Goal: Task Accomplishment & Management: Manage account settings

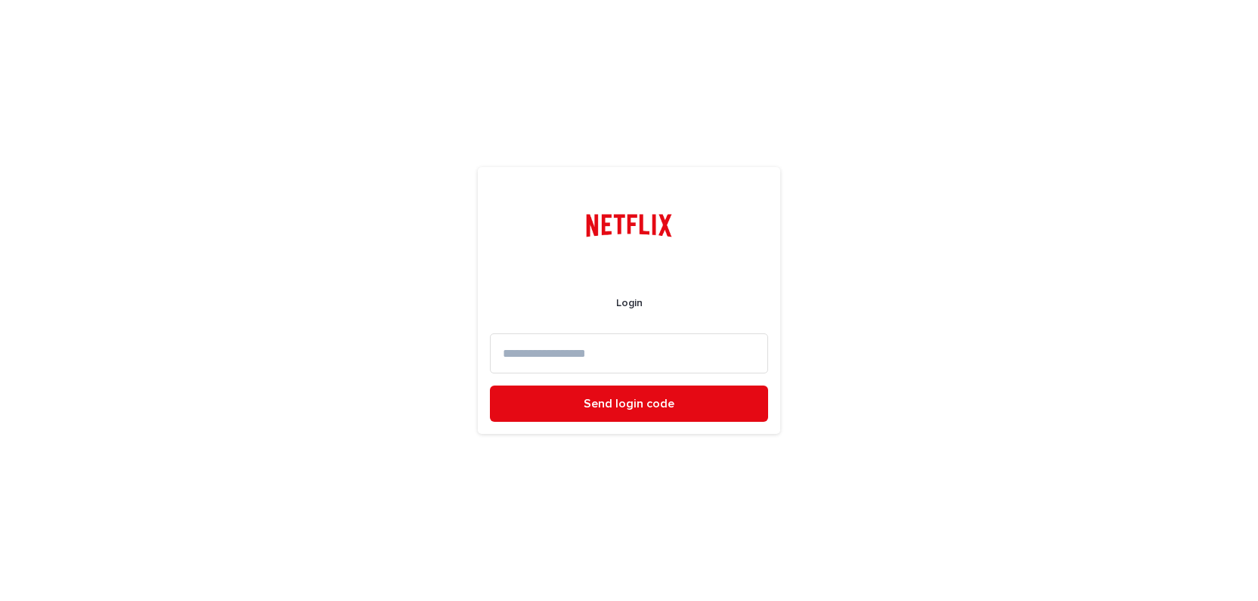
click at [623, 346] on input at bounding box center [629, 353] width 278 height 40
click at [623, 351] on input at bounding box center [629, 353] width 278 height 40
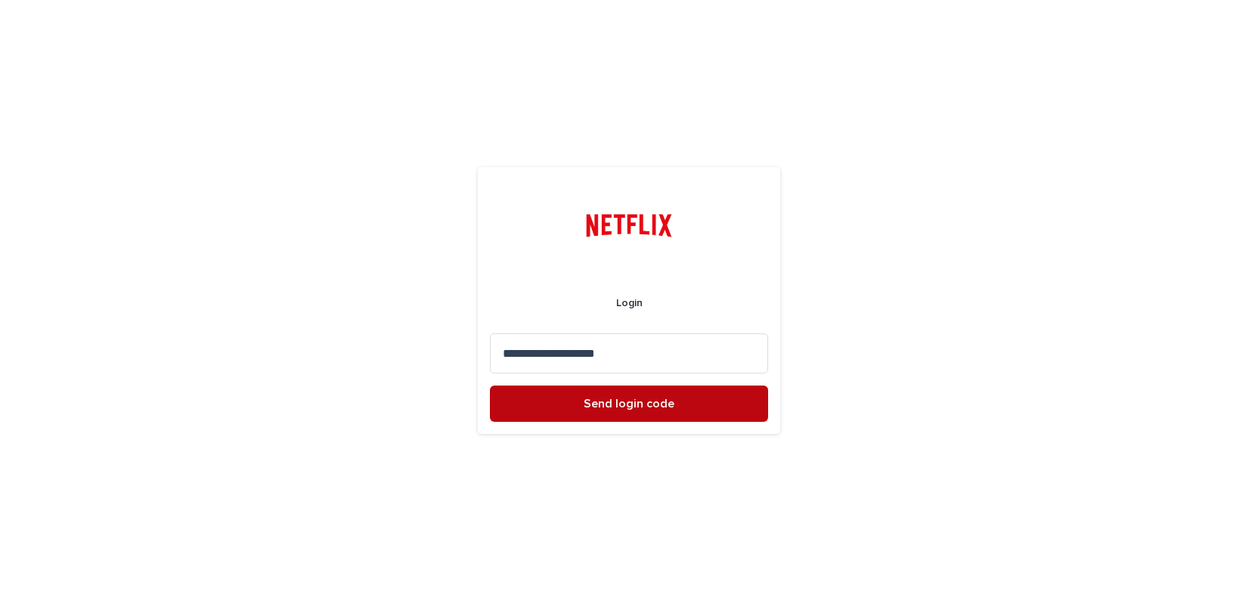
type input "**********"
click at [652, 396] on button "Send login code" at bounding box center [629, 404] width 278 height 36
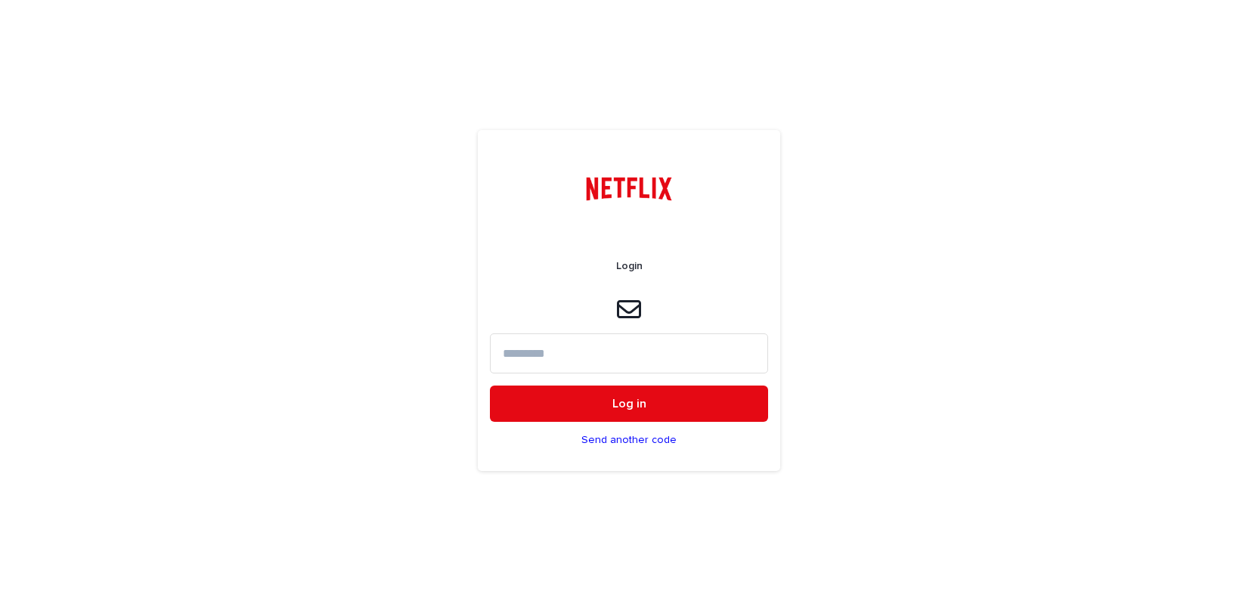
drag, startPoint x: 566, startPoint y: 354, endPoint x: 650, endPoint y: 306, distance: 96.9
click at [566, 354] on input at bounding box center [629, 353] width 278 height 40
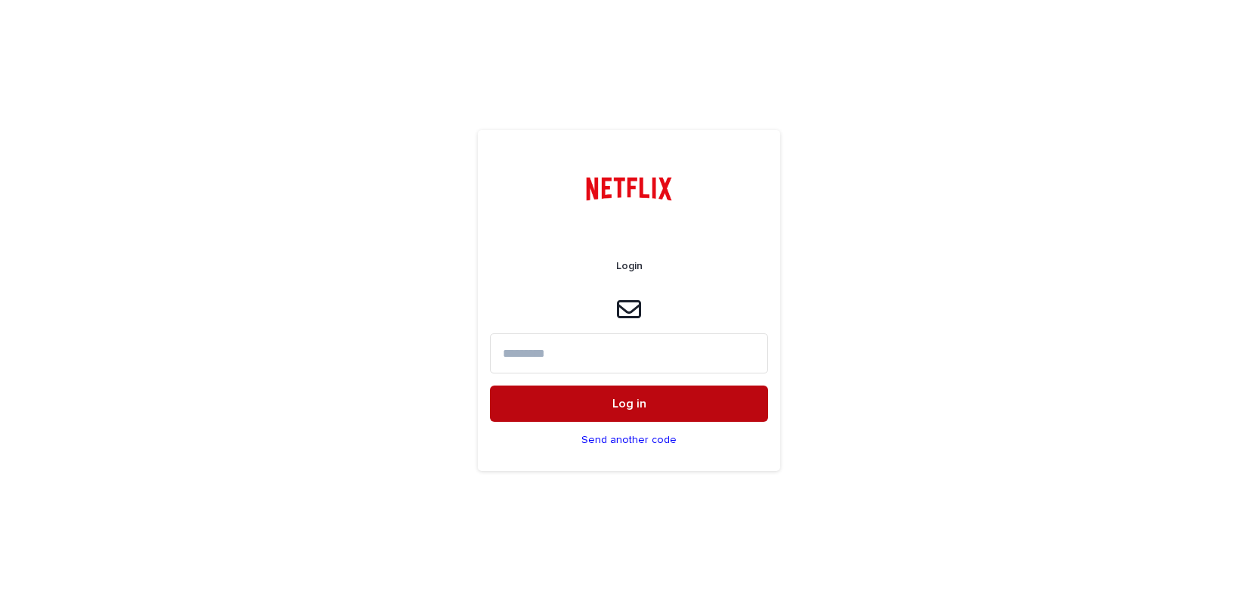
click at [649, 404] on button "Log in" at bounding box center [629, 404] width 278 height 36
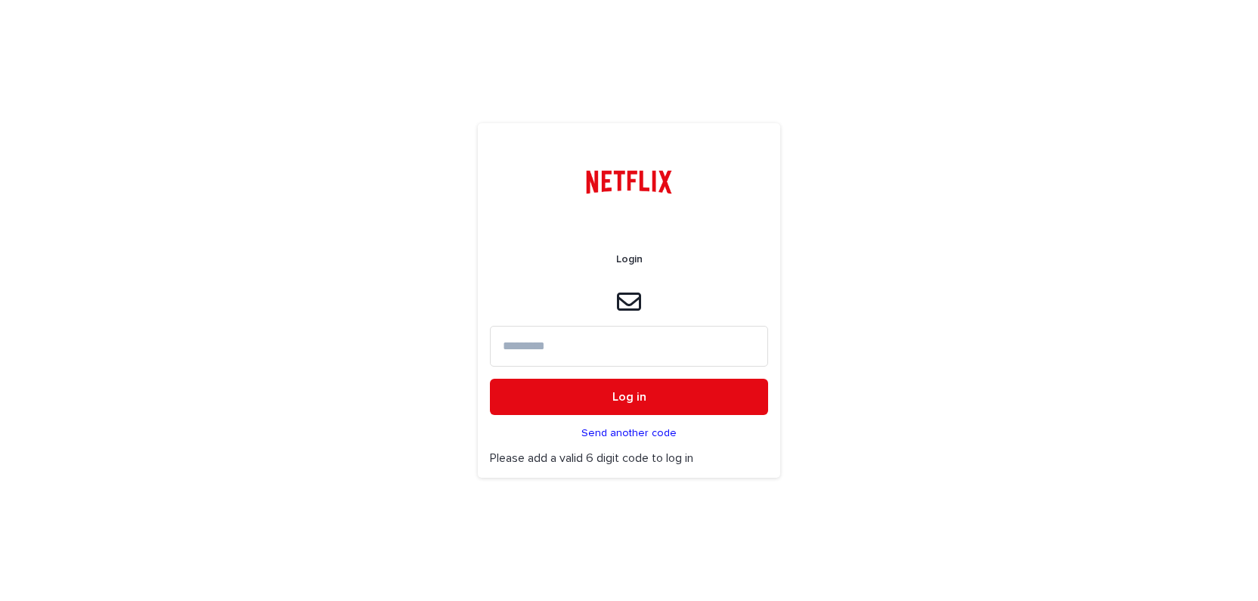
click at [625, 435] on p "Send another code" at bounding box center [629, 433] width 95 height 13
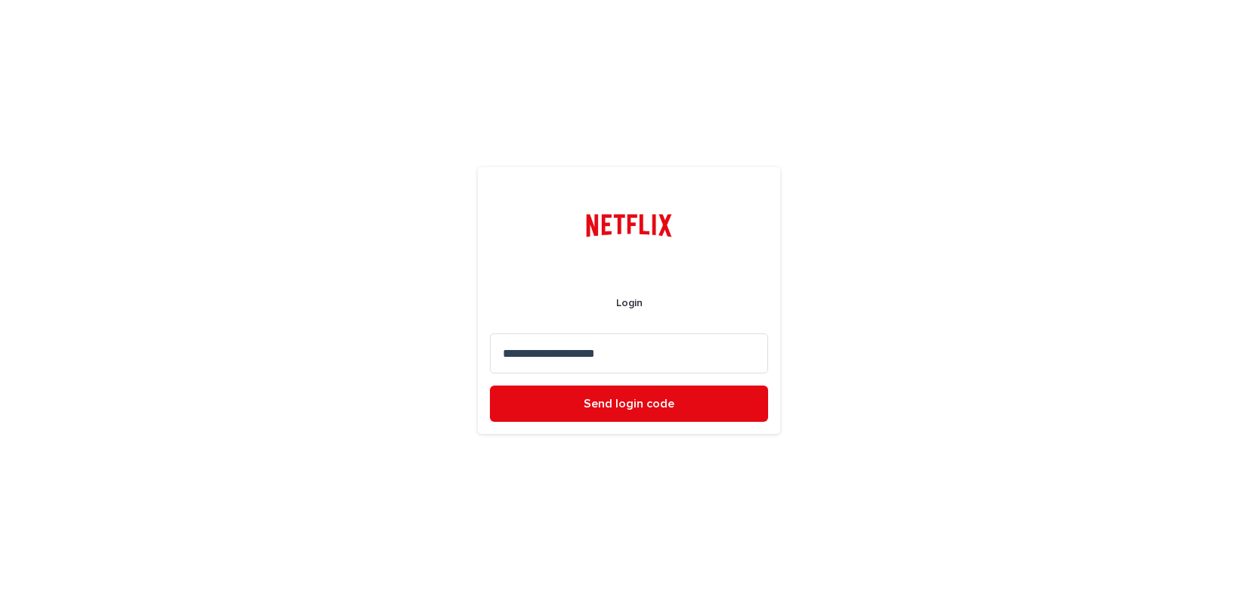
click at [626, 355] on input "**********" at bounding box center [629, 353] width 278 height 40
drag, startPoint x: 644, startPoint y: 355, endPoint x: 497, endPoint y: 358, distance: 146.7
click at [497, 358] on input "**********" at bounding box center [629, 353] width 278 height 40
paste input
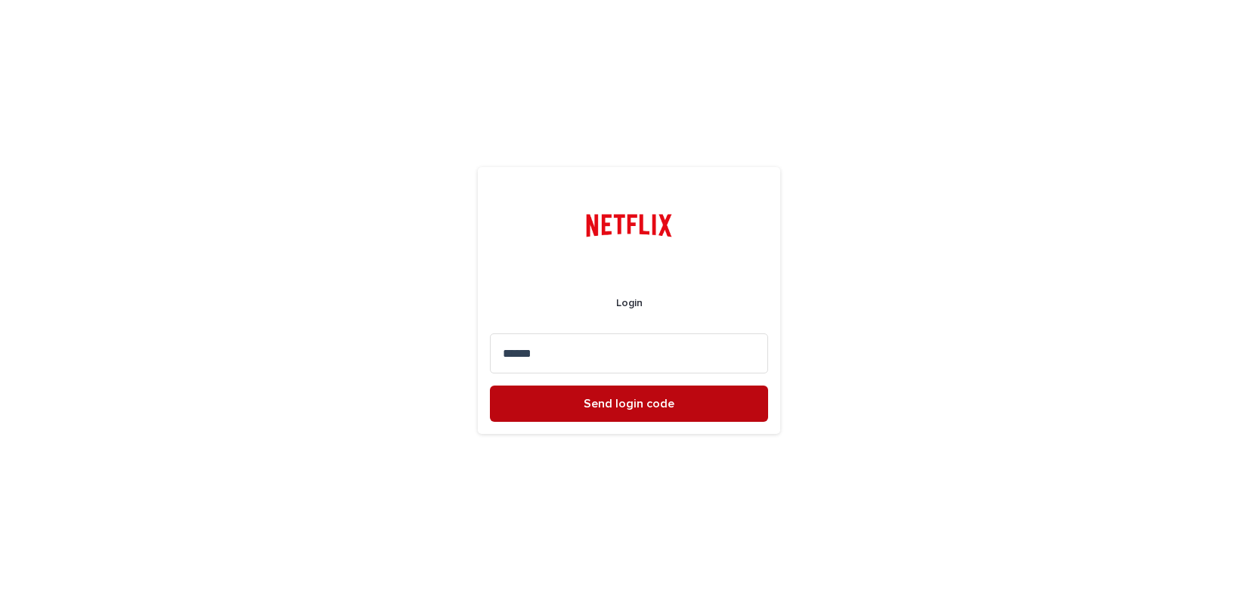
type input "******"
click at [622, 399] on span "Send login code" at bounding box center [629, 404] width 91 height 12
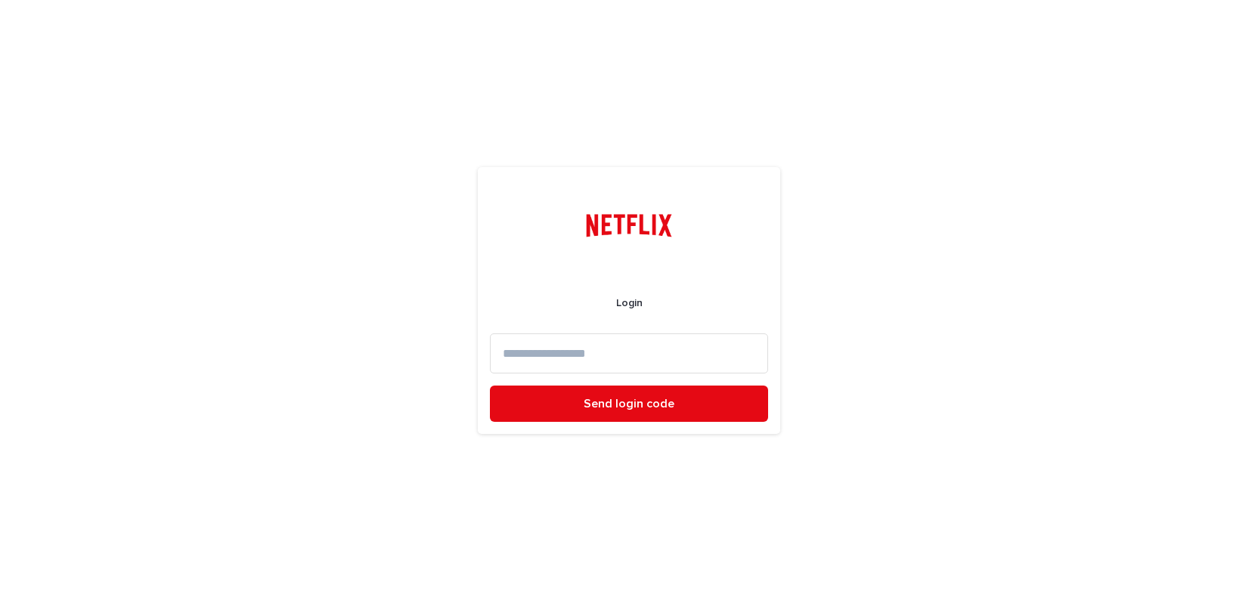
click at [567, 358] on input at bounding box center [629, 353] width 278 height 40
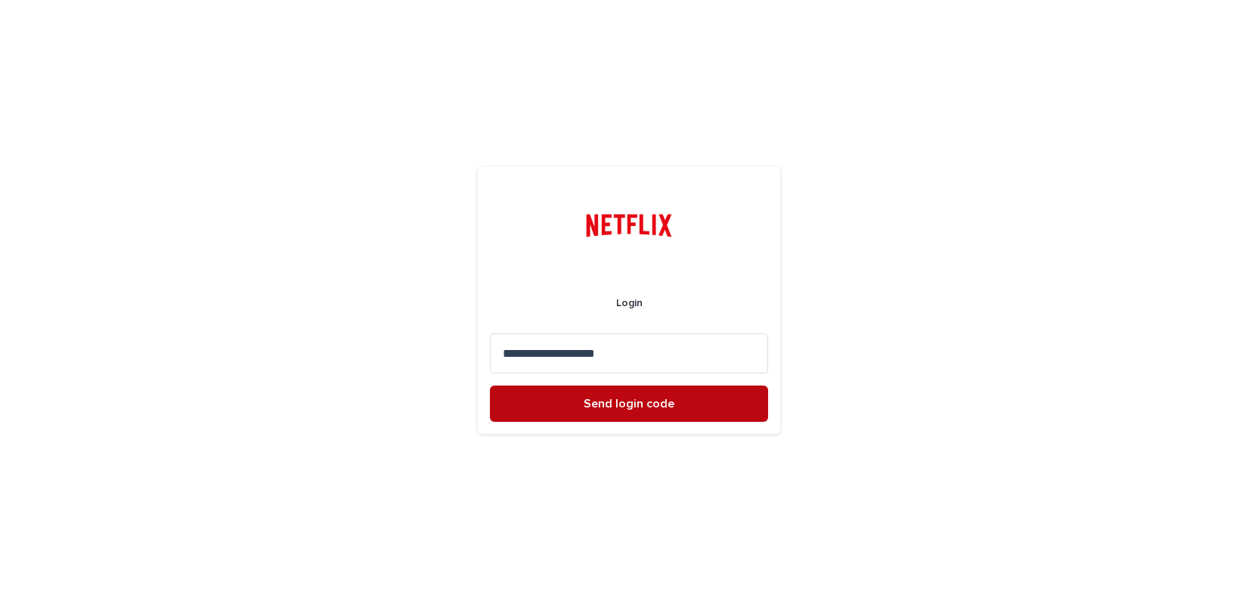
type input "**********"
click at [618, 408] on span "Send login code" at bounding box center [629, 404] width 91 height 12
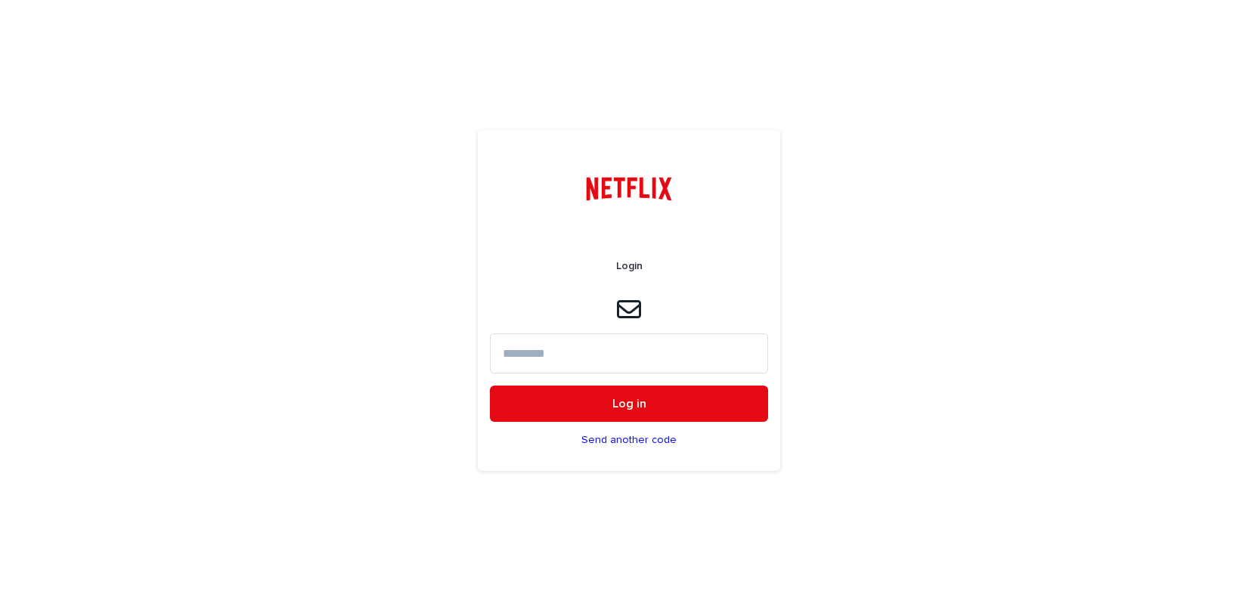
click at [554, 352] on input at bounding box center [629, 353] width 278 height 40
paste input "******"
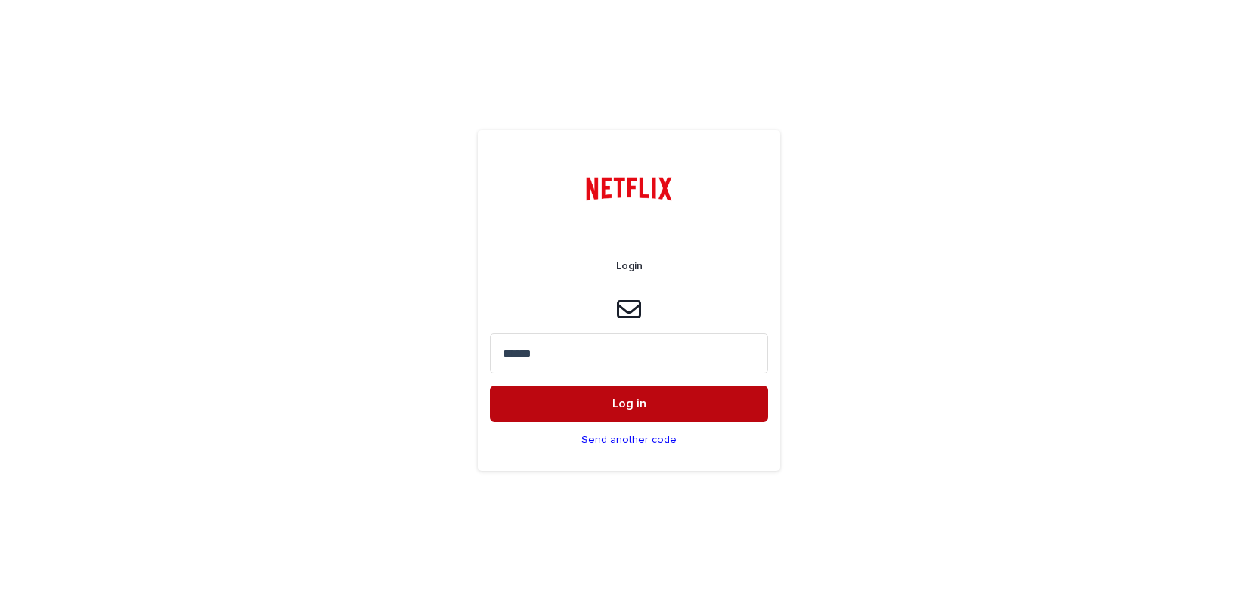
type input "******"
click at [637, 408] on span "Log in" at bounding box center [630, 404] width 34 height 12
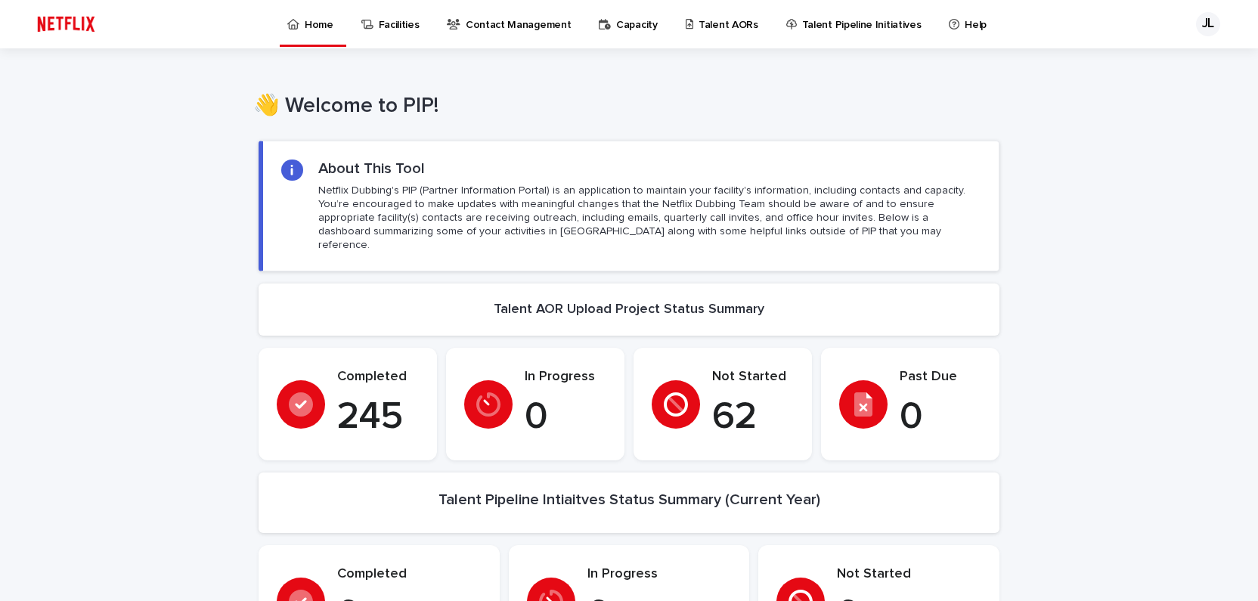
click at [699, 26] on p "Talent AORs" at bounding box center [729, 16] width 60 height 32
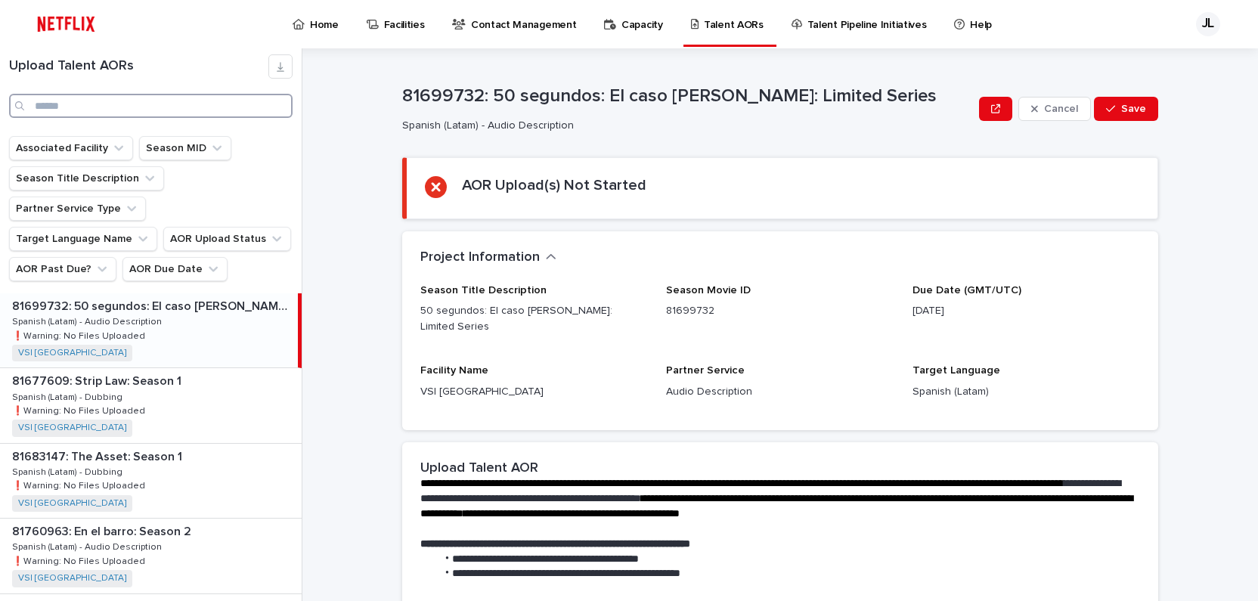
click at [135, 104] on input "Search" at bounding box center [151, 106] width 284 height 24
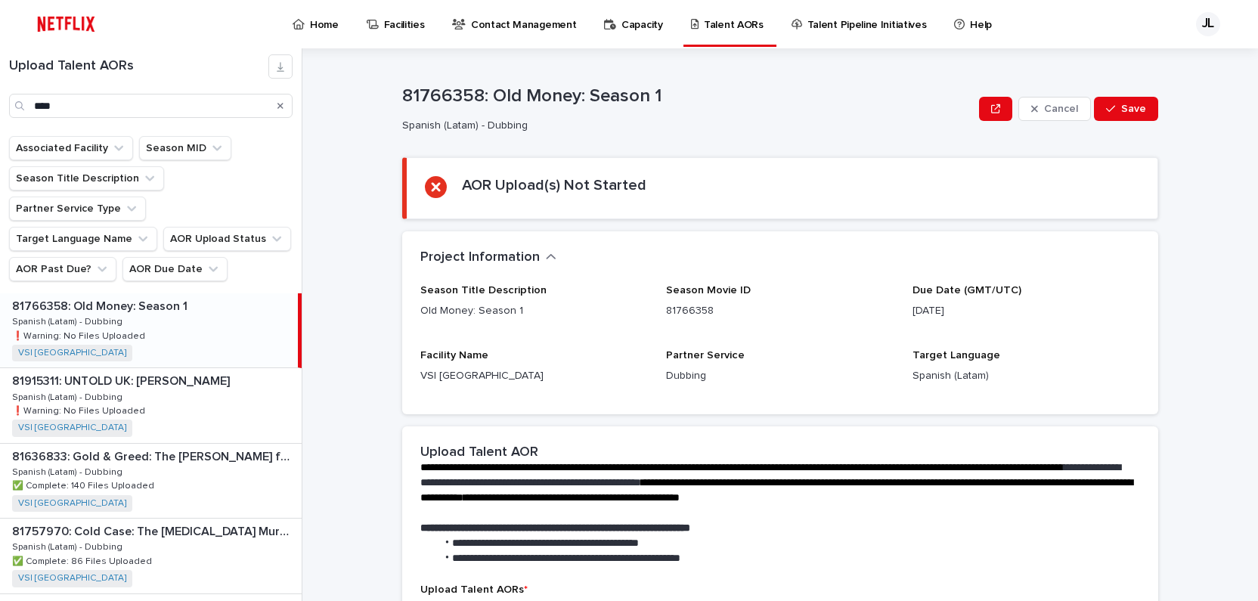
click at [160, 293] on div "81766358: Old Money: Season 1 81766358: Old Money: Season 1 Spanish (Latam) - D…" at bounding box center [149, 330] width 298 height 74
type input "***"
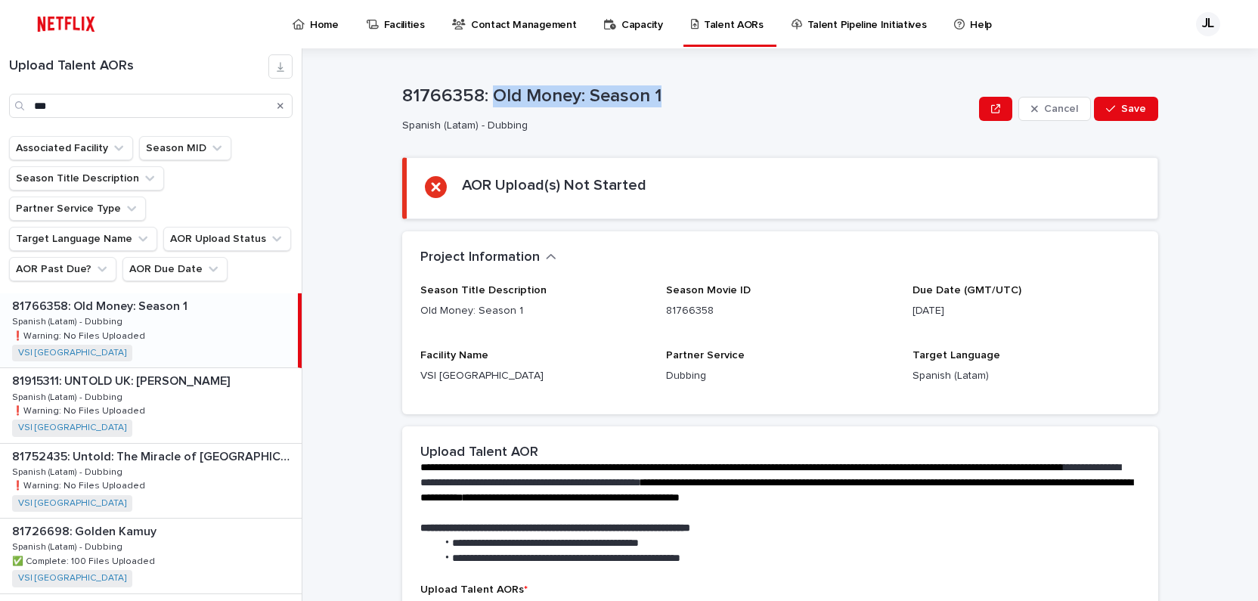
drag, startPoint x: 486, startPoint y: 97, endPoint x: 672, endPoint y: 94, distance: 186.0
click at [672, 94] on p "81766358: Old Money: Season 1" at bounding box center [687, 96] width 571 height 22
copy p "Old Money: Season 1"
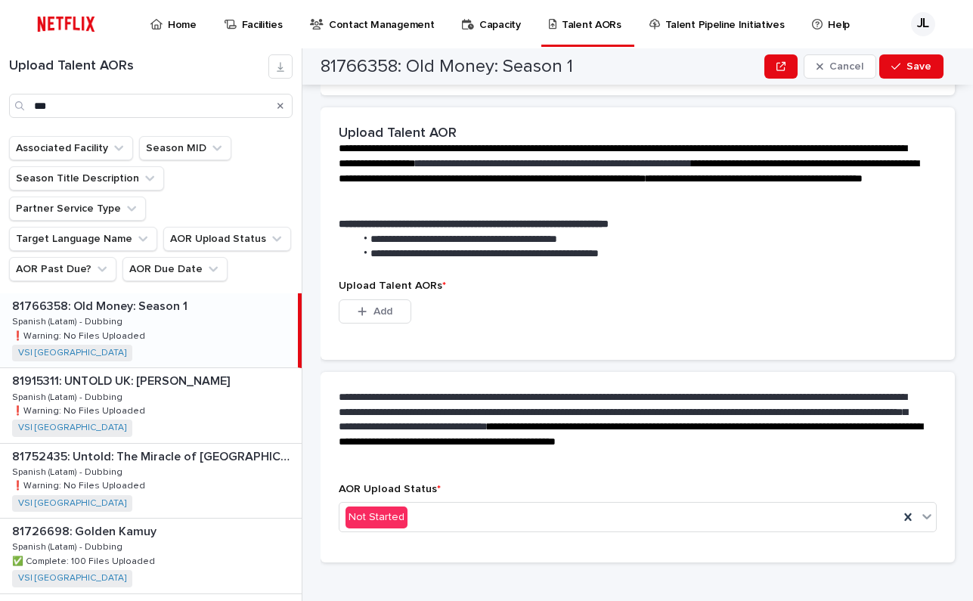
scroll to position [321, 0]
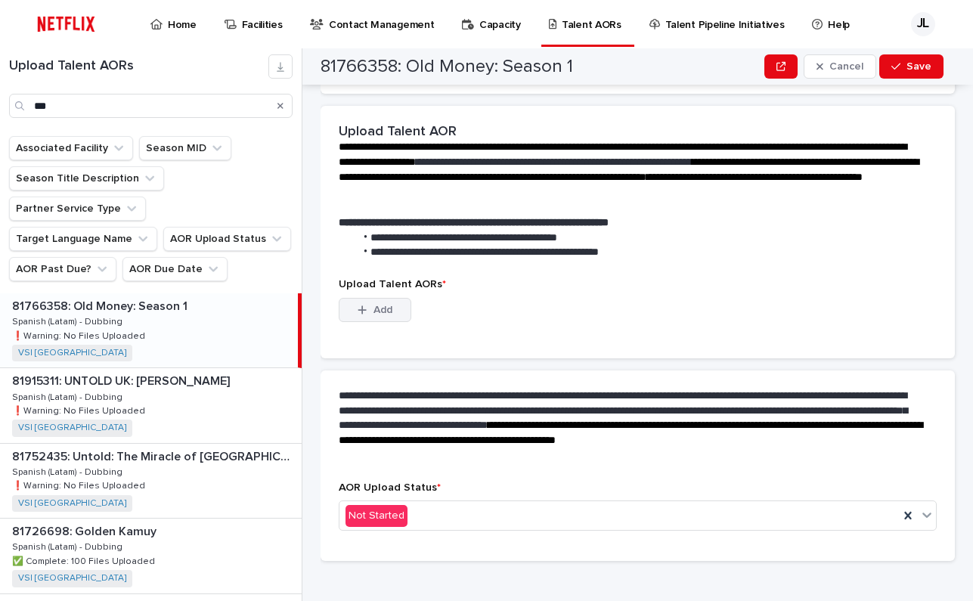
click at [380, 311] on span "Add" at bounding box center [383, 310] width 19 height 11
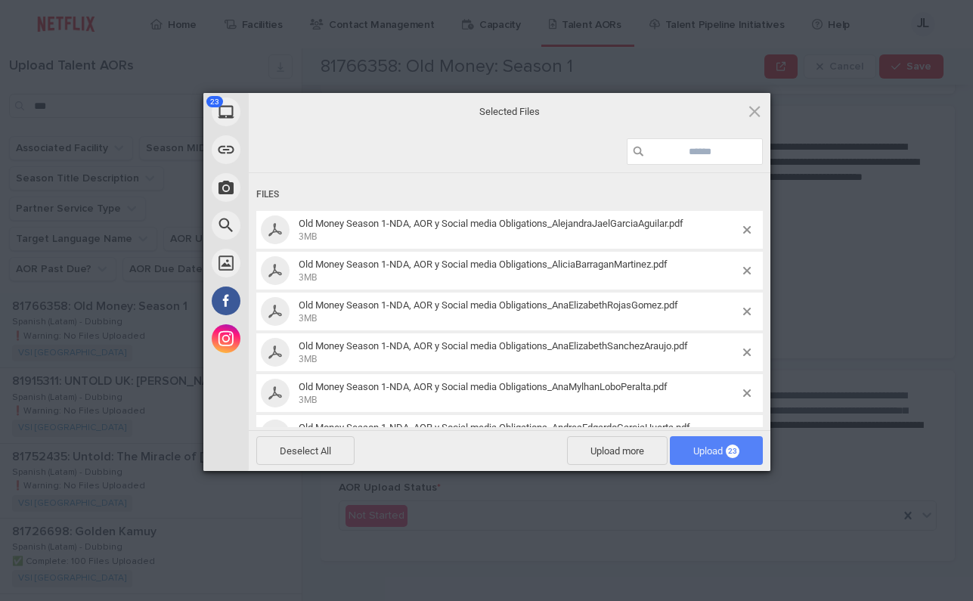
click at [710, 451] on span "Upload 23" at bounding box center [716, 450] width 46 height 11
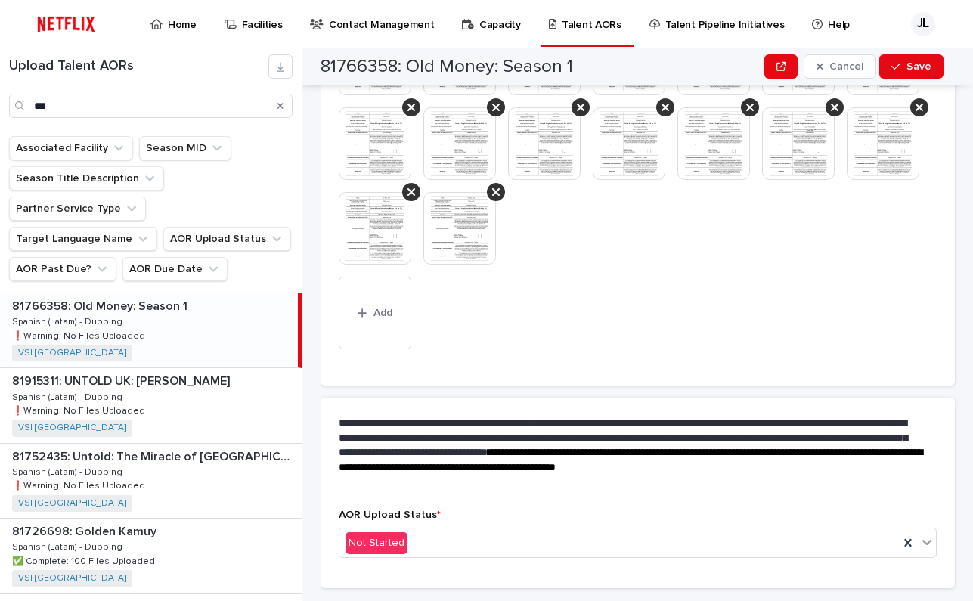
scroll to position [649, 0]
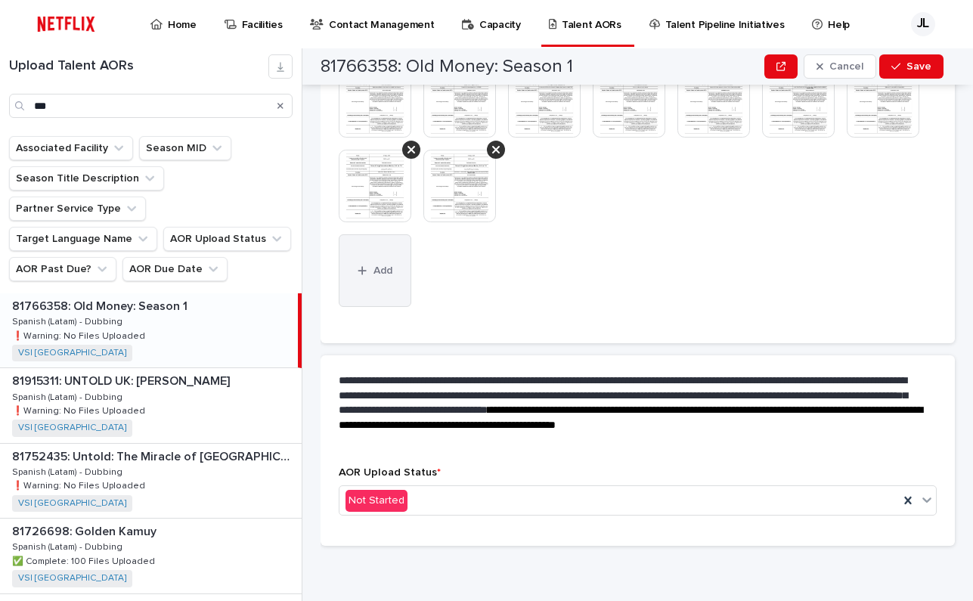
click at [374, 280] on button "Add" at bounding box center [375, 270] width 73 height 73
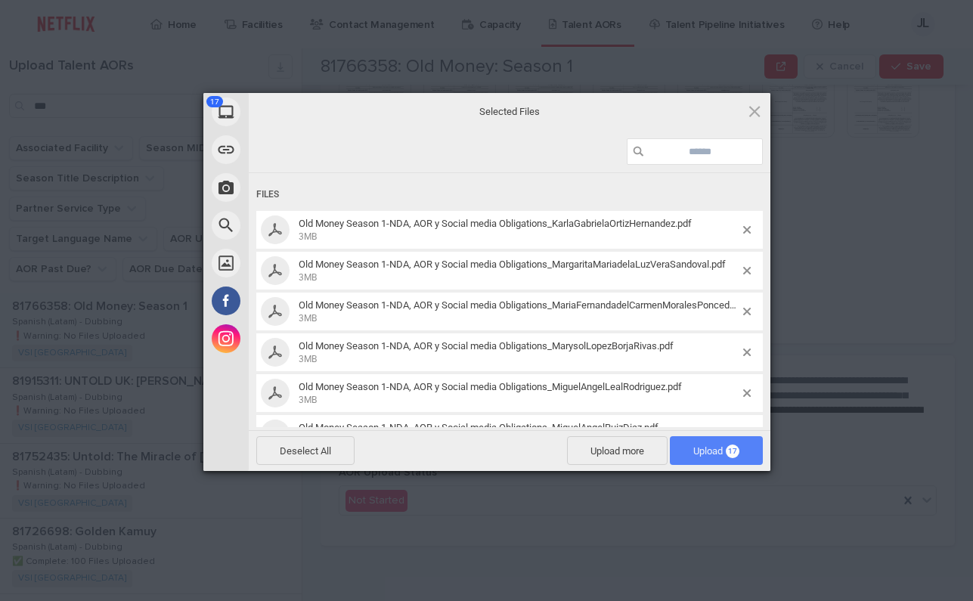
drag, startPoint x: 713, startPoint y: 451, endPoint x: 971, endPoint y: 407, distance: 261.6
click at [714, 450] on span "Upload 17" at bounding box center [716, 450] width 46 height 11
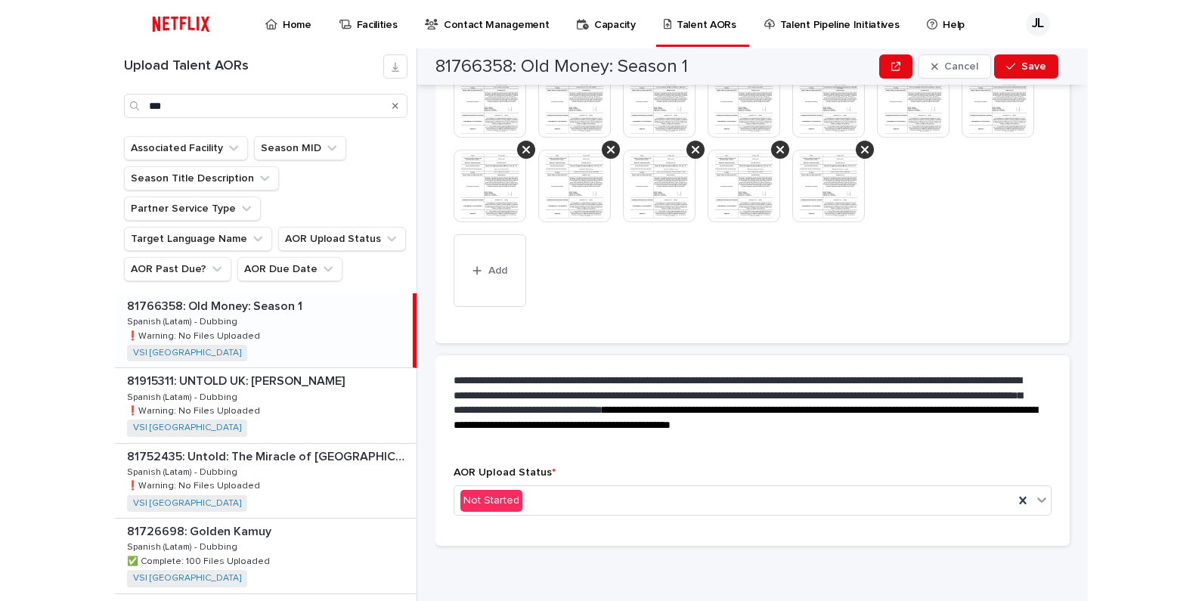
scroll to position [903, 0]
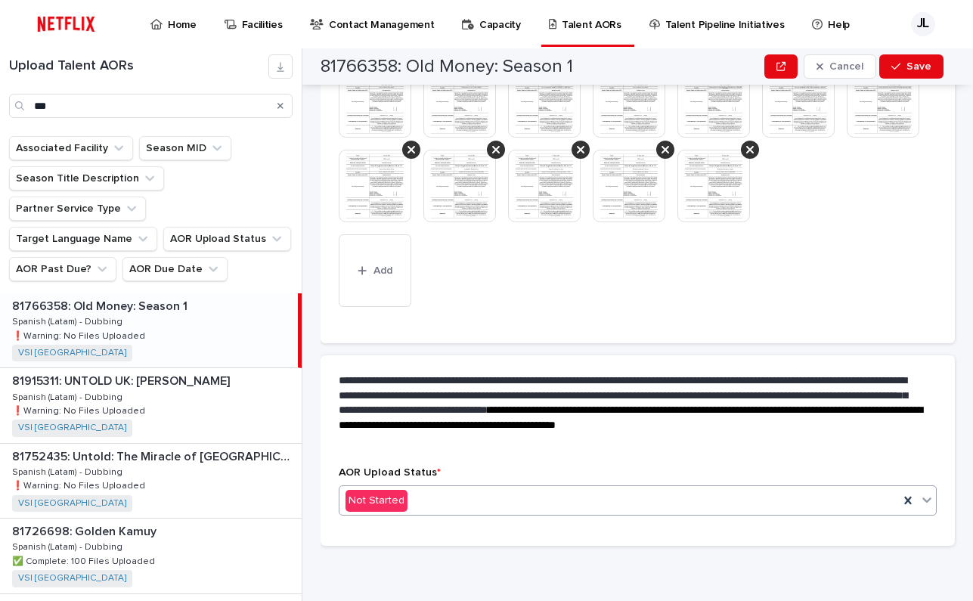
click at [920, 493] on icon at bounding box center [927, 499] width 15 height 15
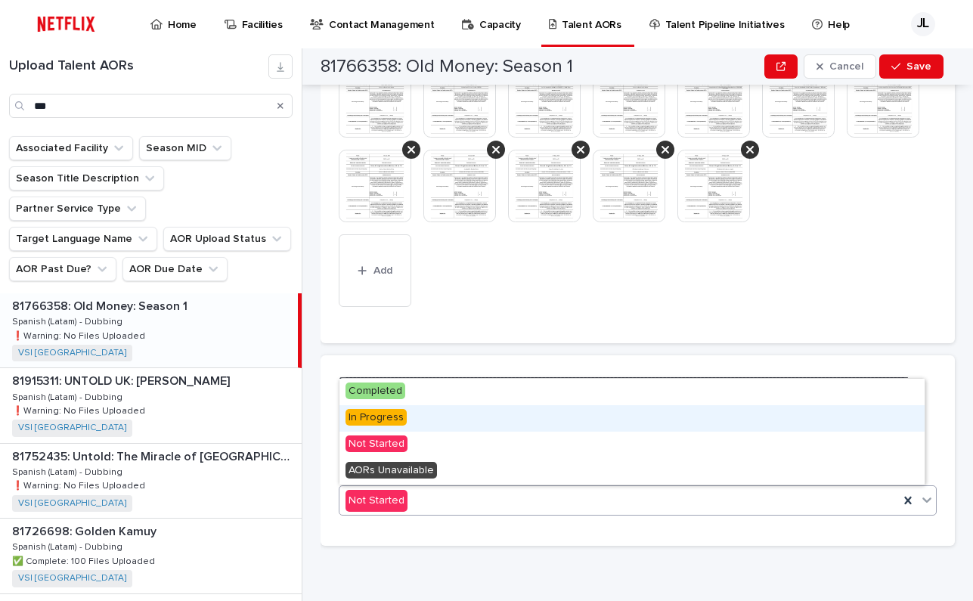
click at [419, 419] on div "In Progress" at bounding box center [632, 418] width 585 height 26
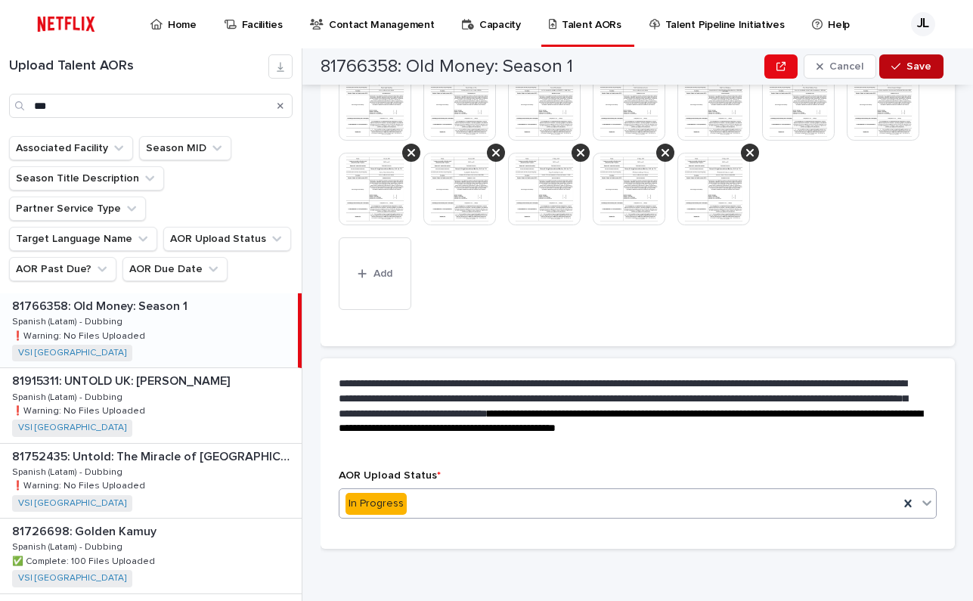
click at [913, 72] on button "Save" at bounding box center [911, 66] width 64 height 24
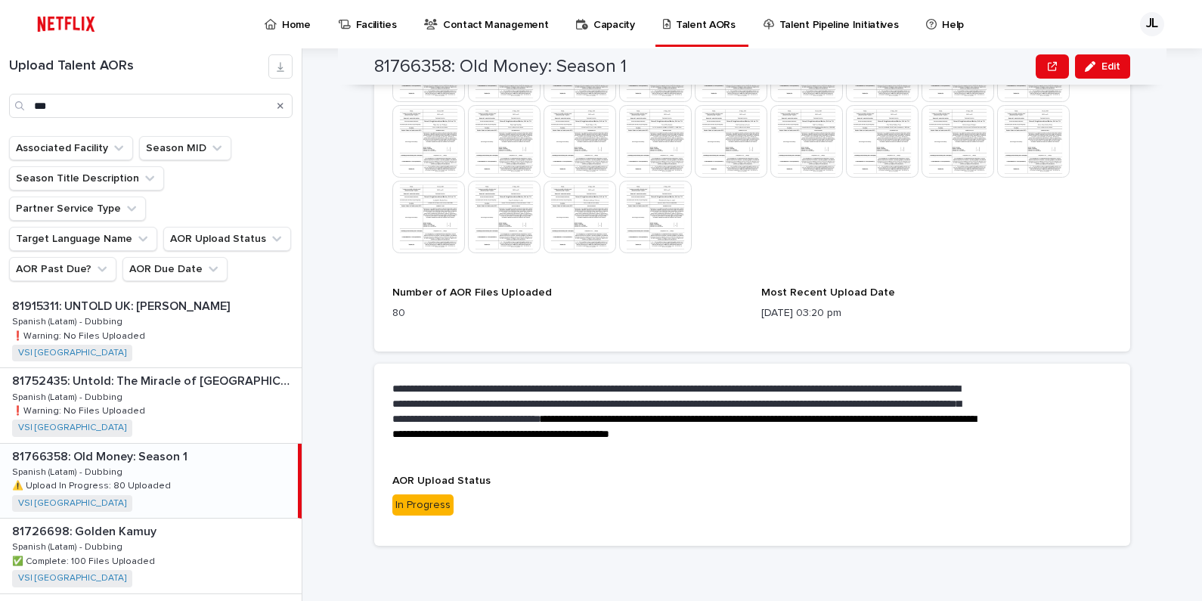
scroll to position [724, 0]
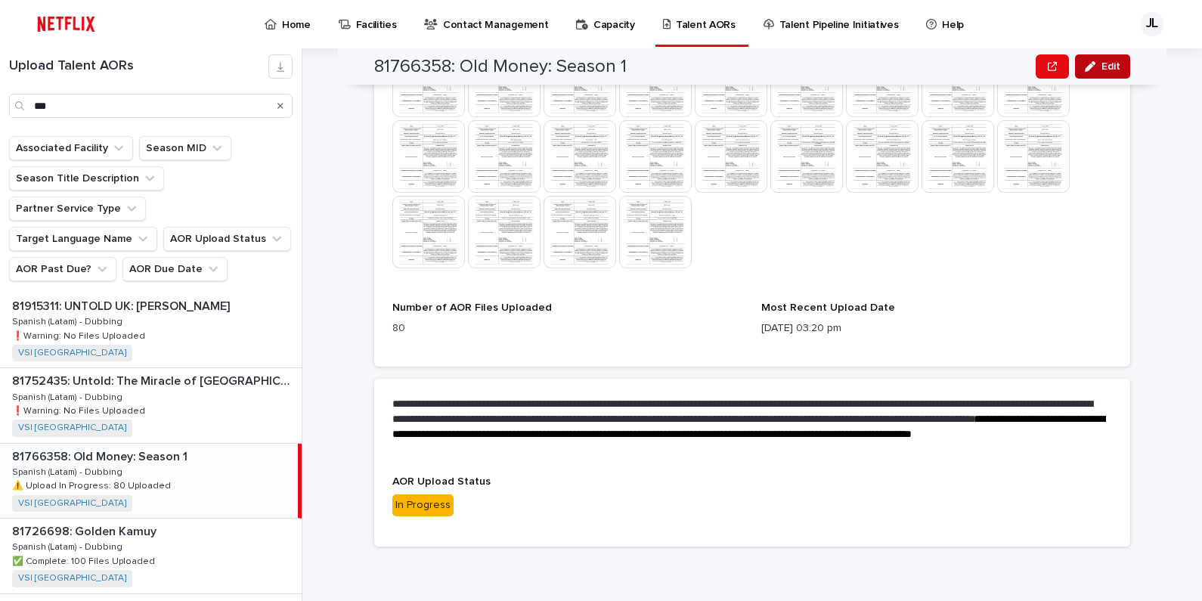
click at [1109, 68] on span "Edit" at bounding box center [1111, 66] width 19 height 11
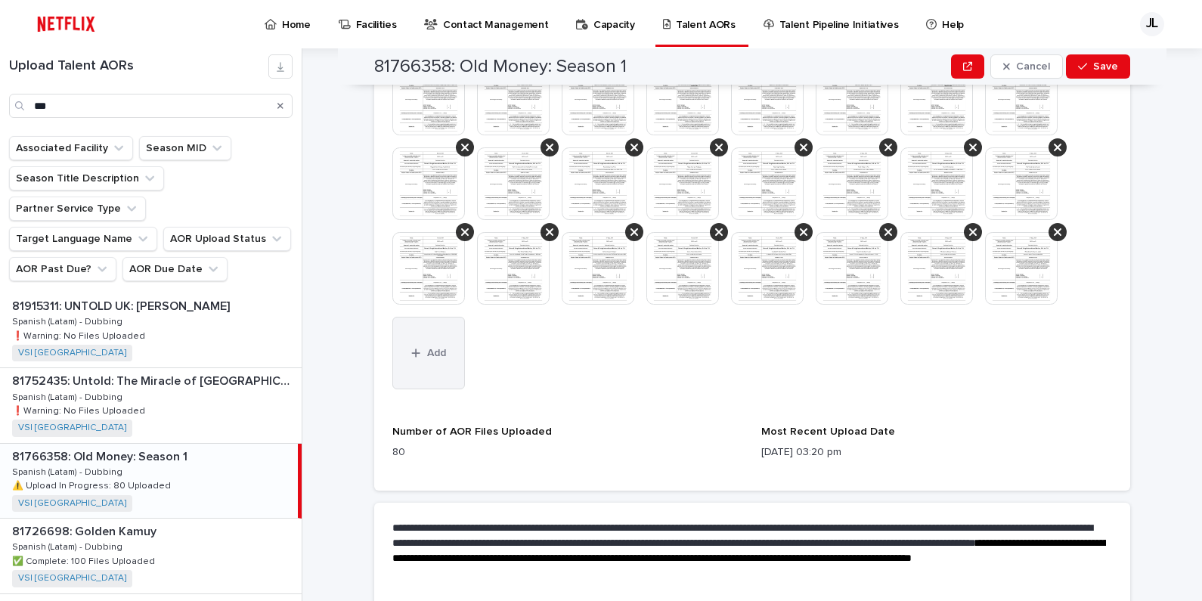
click at [437, 357] on span "Add" at bounding box center [436, 353] width 19 height 11
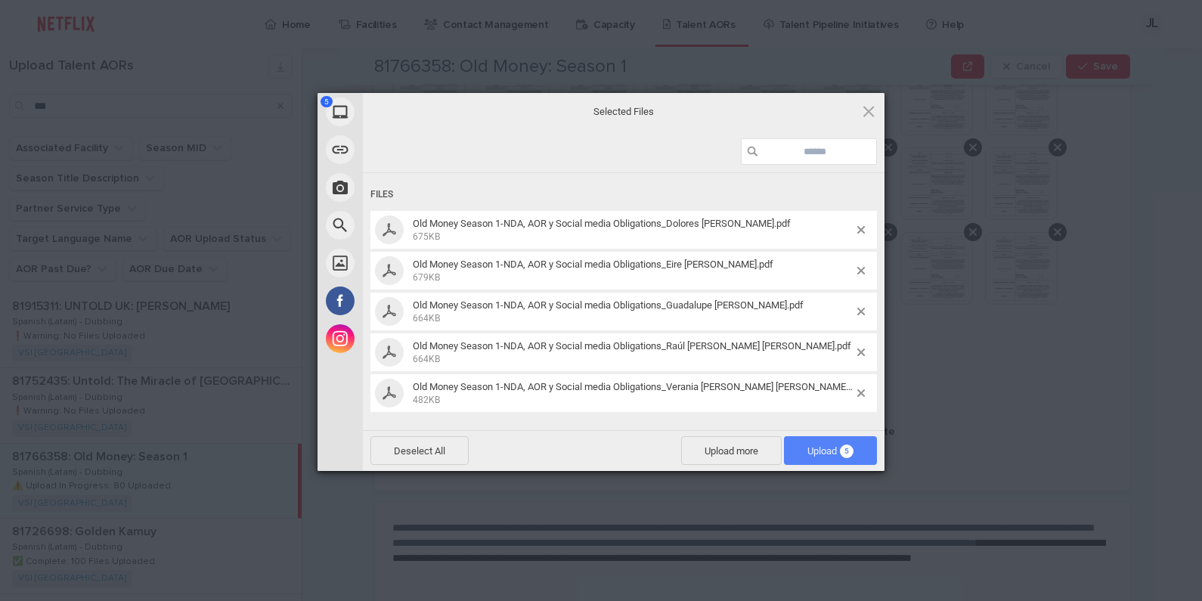
click at [830, 449] on span "Upload 5" at bounding box center [831, 450] width 46 height 11
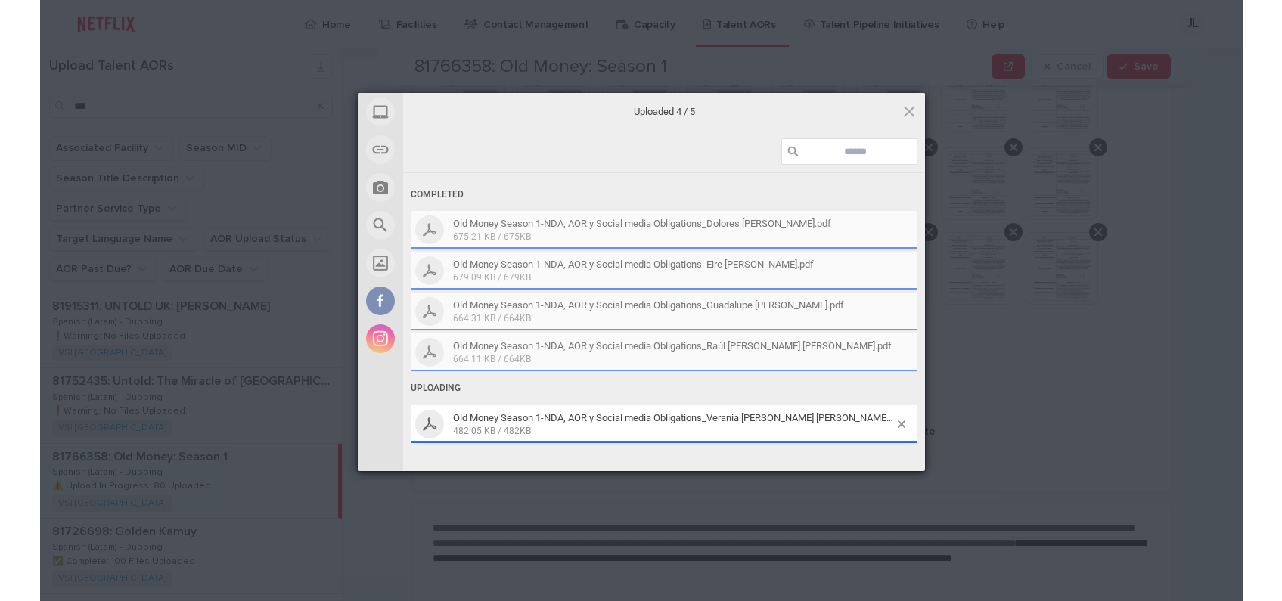
scroll to position [766, 0]
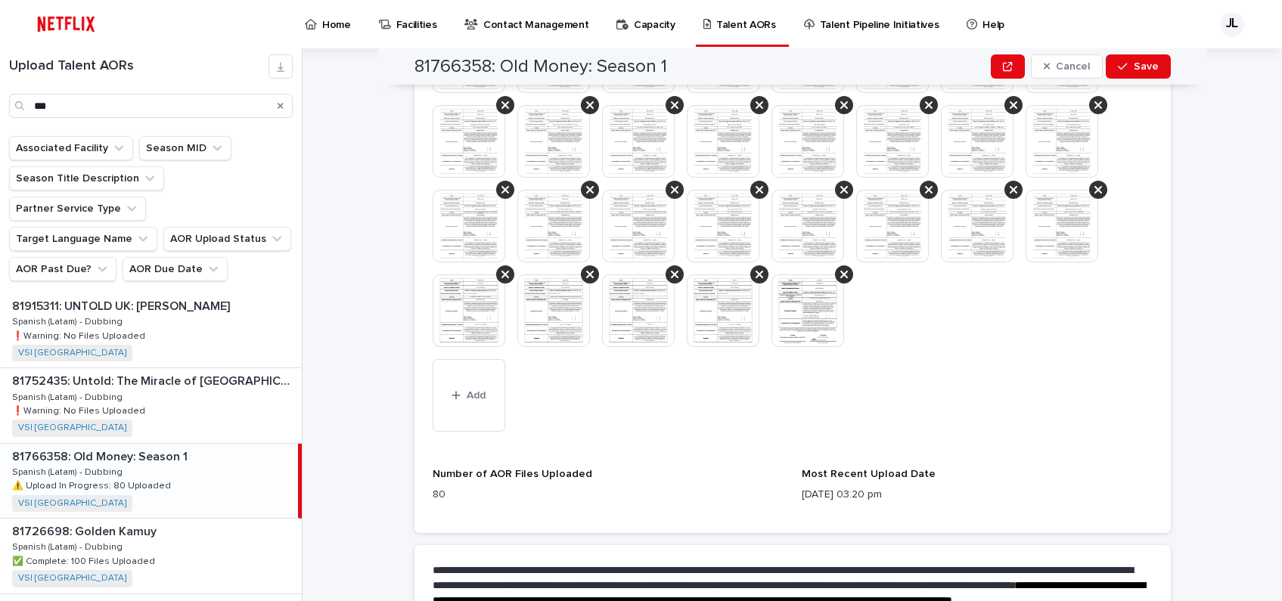
click at [814, 311] on img at bounding box center [807, 310] width 73 height 73
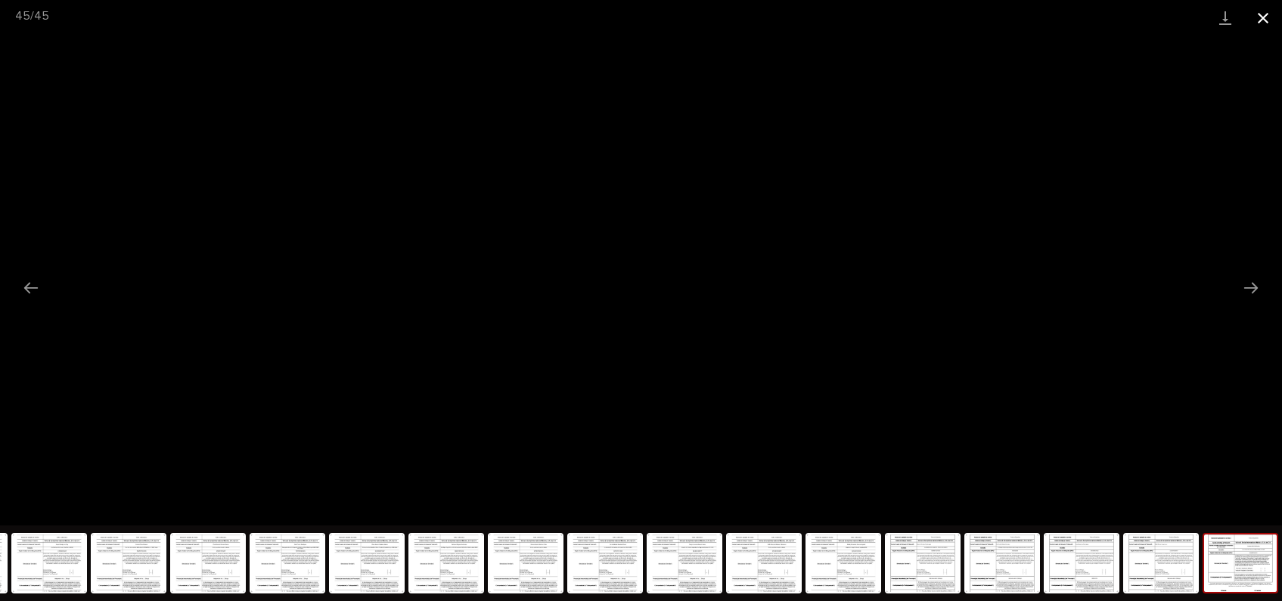
click at [1258, 25] on button "Close gallery" at bounding box center [1263, 18] width 38 height 36
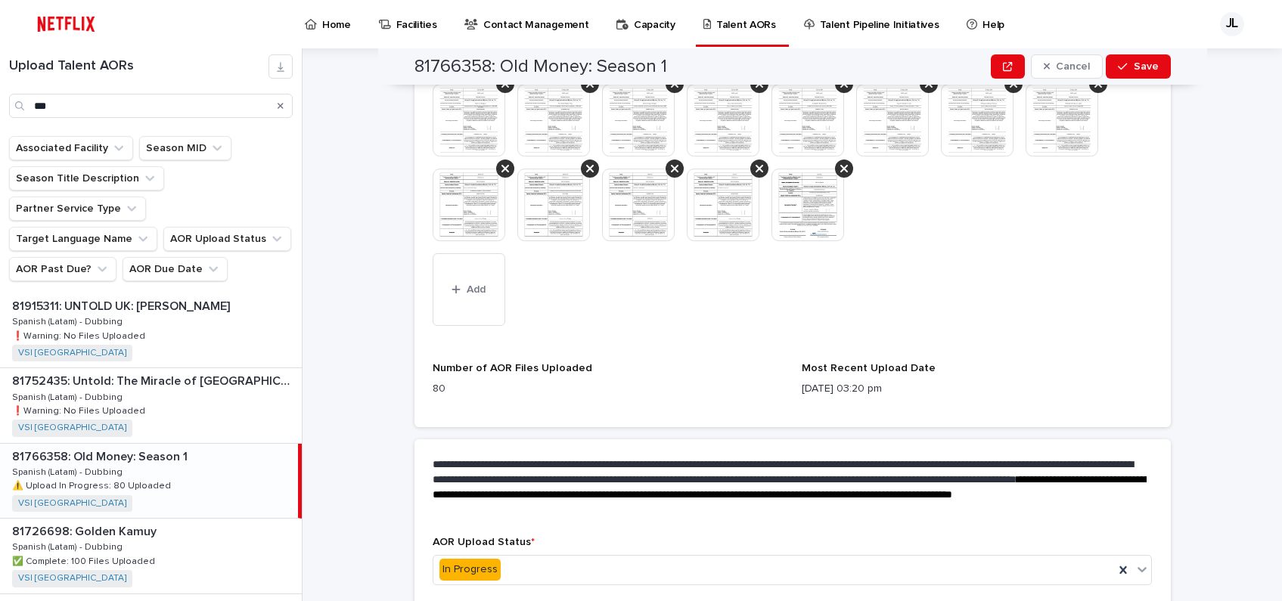
scroll to position [941, 0]
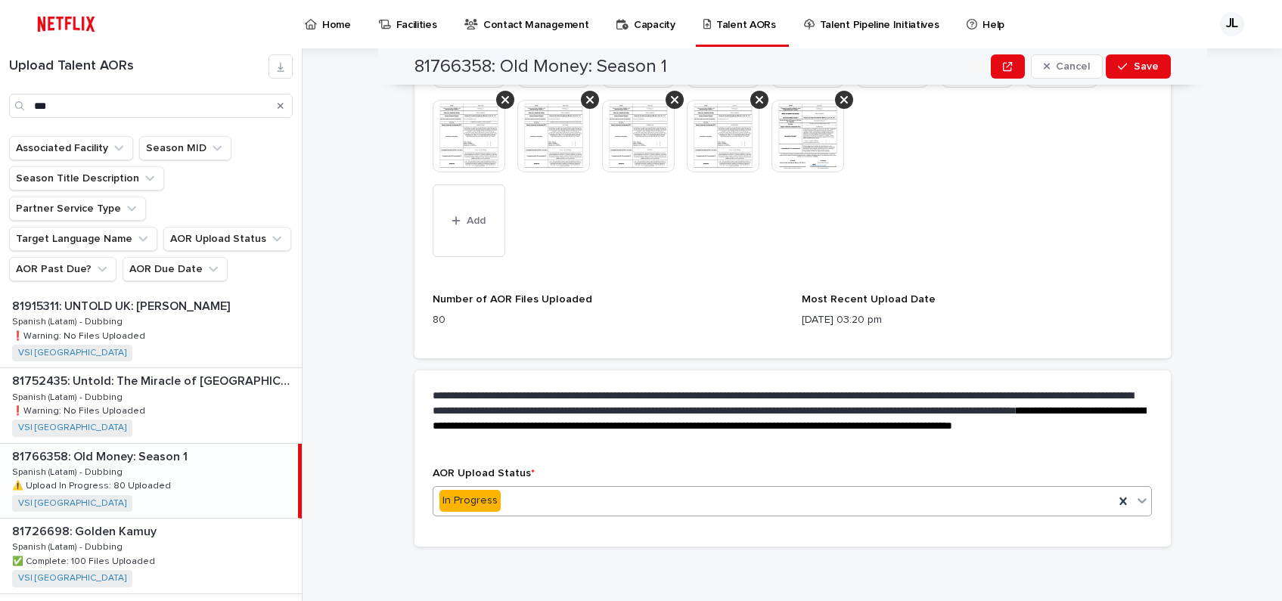
click at [1134, 503] on icon at bounding box center [1141, 500] width 15 height 15
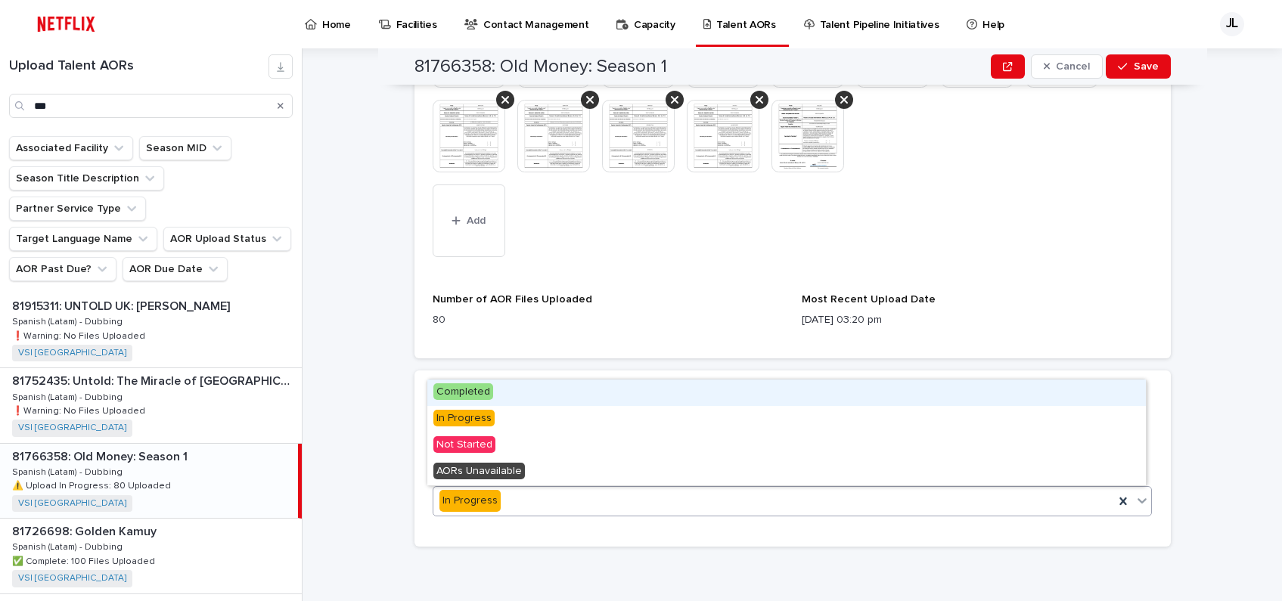
click at [560, 392] on div "Completed" at bounding box center [786, 393] width 718 height 26
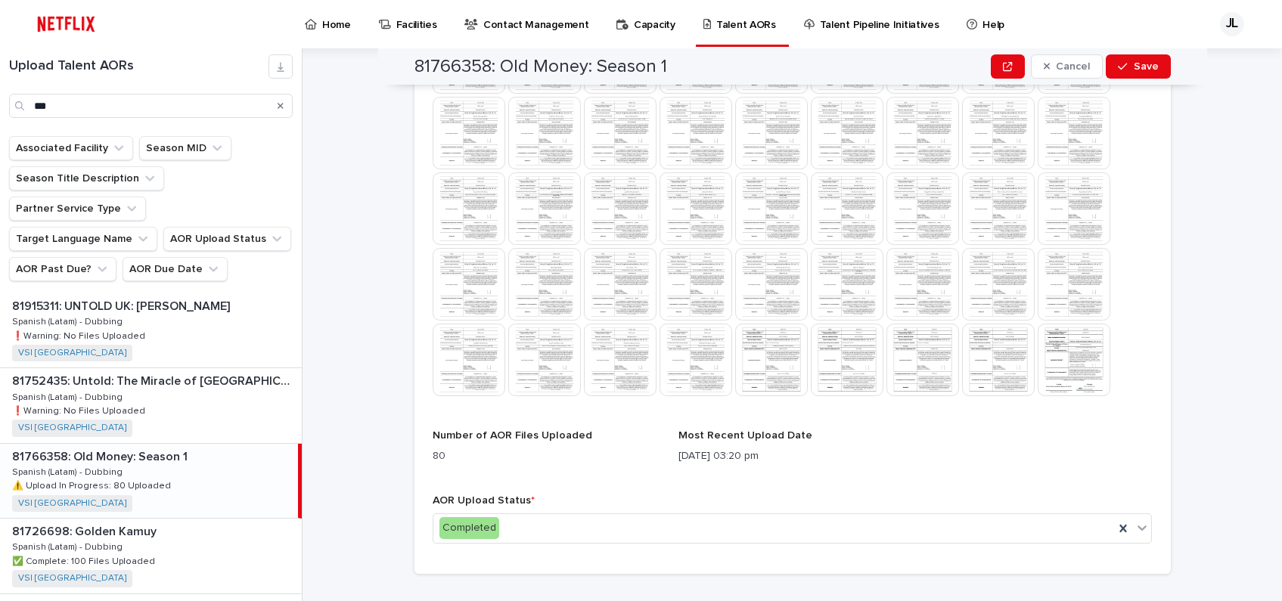
scroll to position [563, 0]
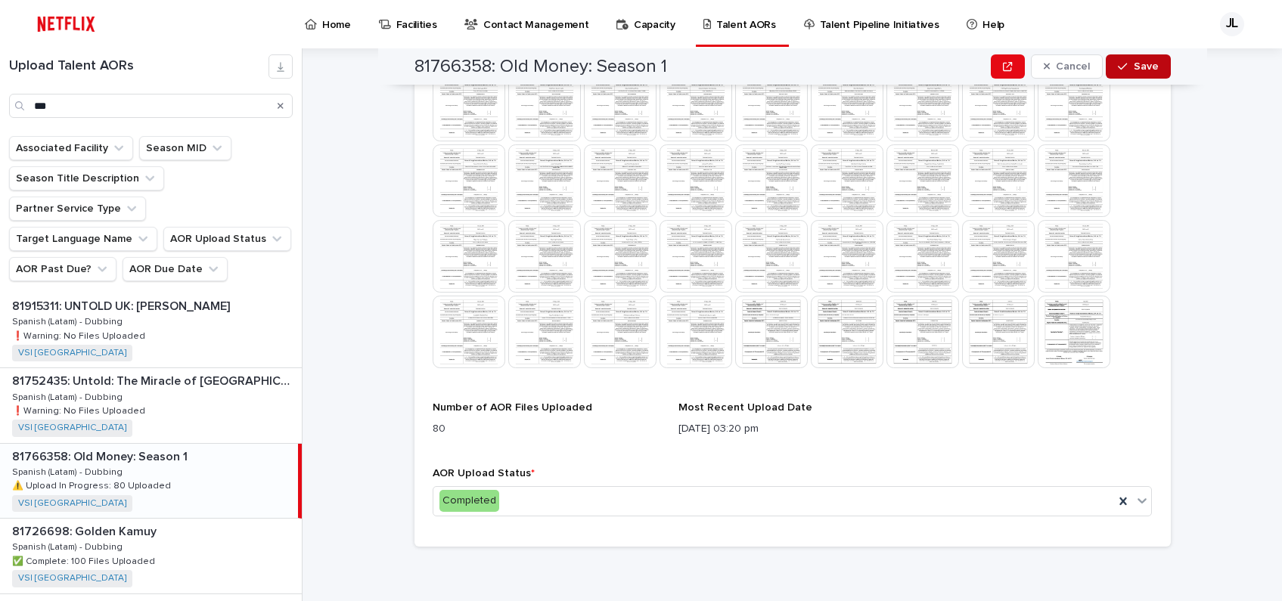
click at [1135, 70] on span "Save" at bounding box center [1146, 66] width 25 height 11
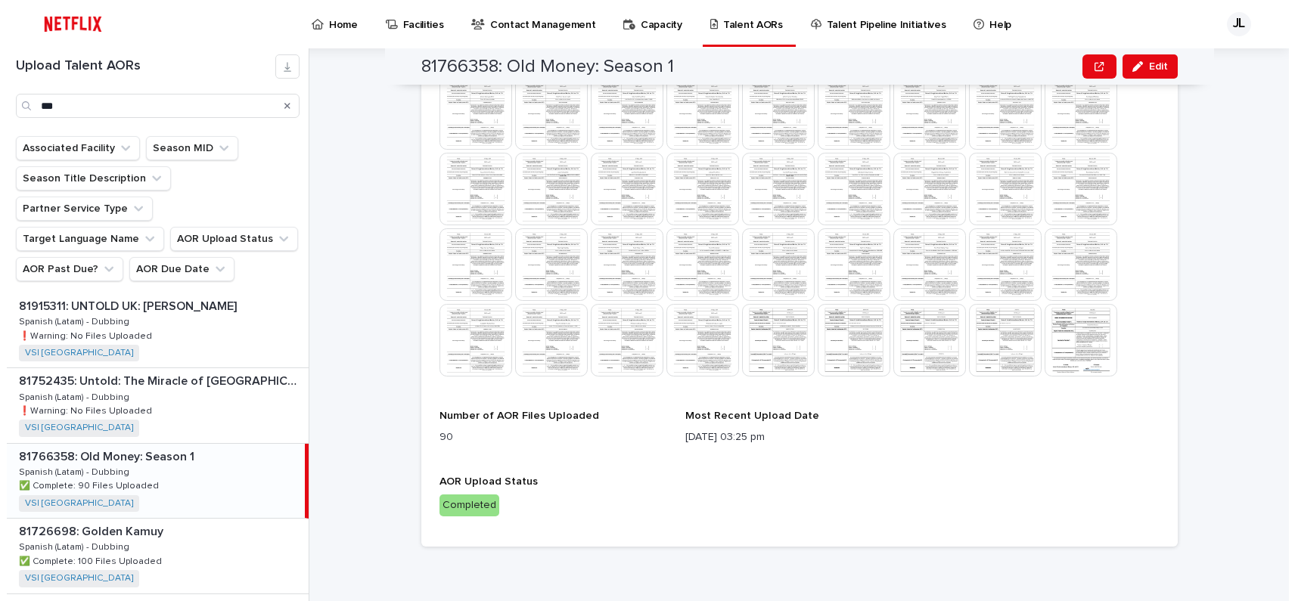
scroll to position [555, 0]
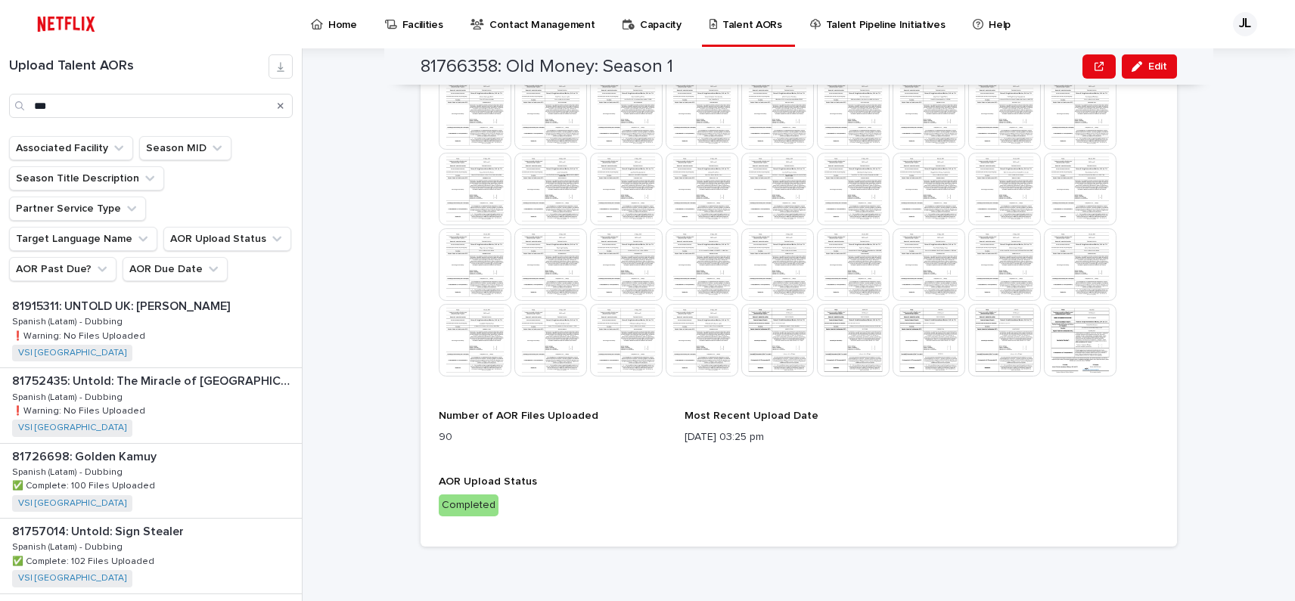
click at [278, 108] on icon "Search" at bounding box center [281, 106] width 6 height 6
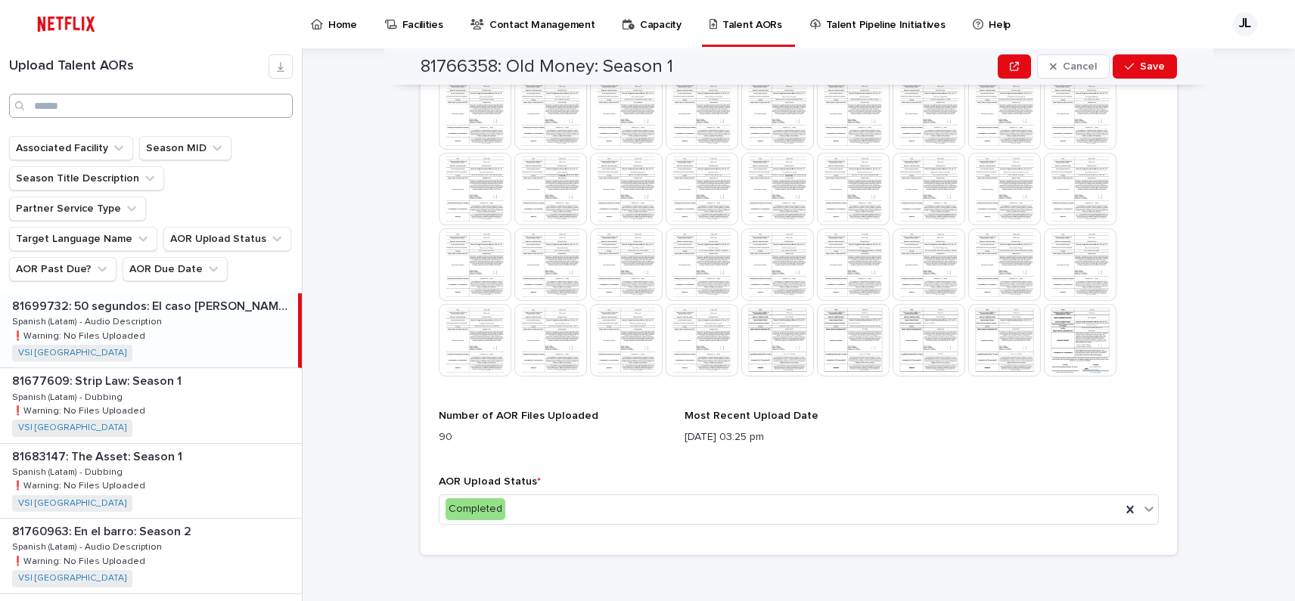
scroll to position [321, 0]
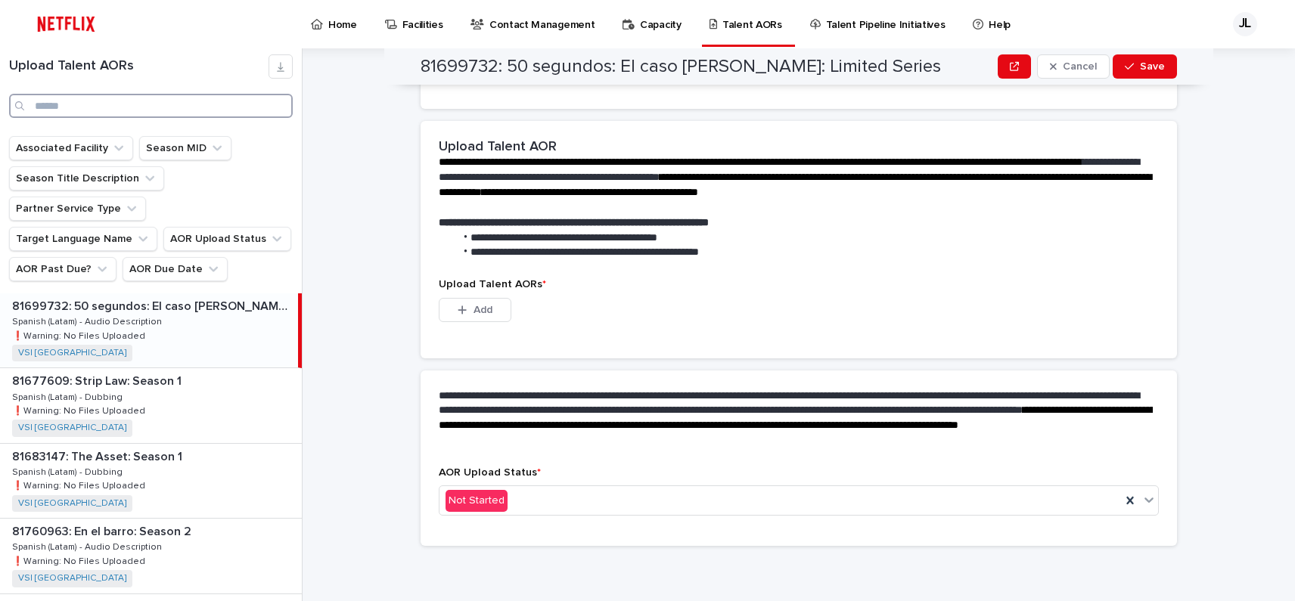
click at [177, 103] on input "Search" at bounding box center [151, 106] width 284 height 24
drag, startPoint x: 302, startPoint y: 291, endPoint x: 305, endPoint y: 273, distance: 18.4
click at [305, 273] on div "Upload Talent AORs Associated Facility Season MID Season Title Description Part…" at bounding box center [647, 324] width 1295 height 553
click at [87, 104] on input "Search" at bounding box center [151, 106] width 284 height 24
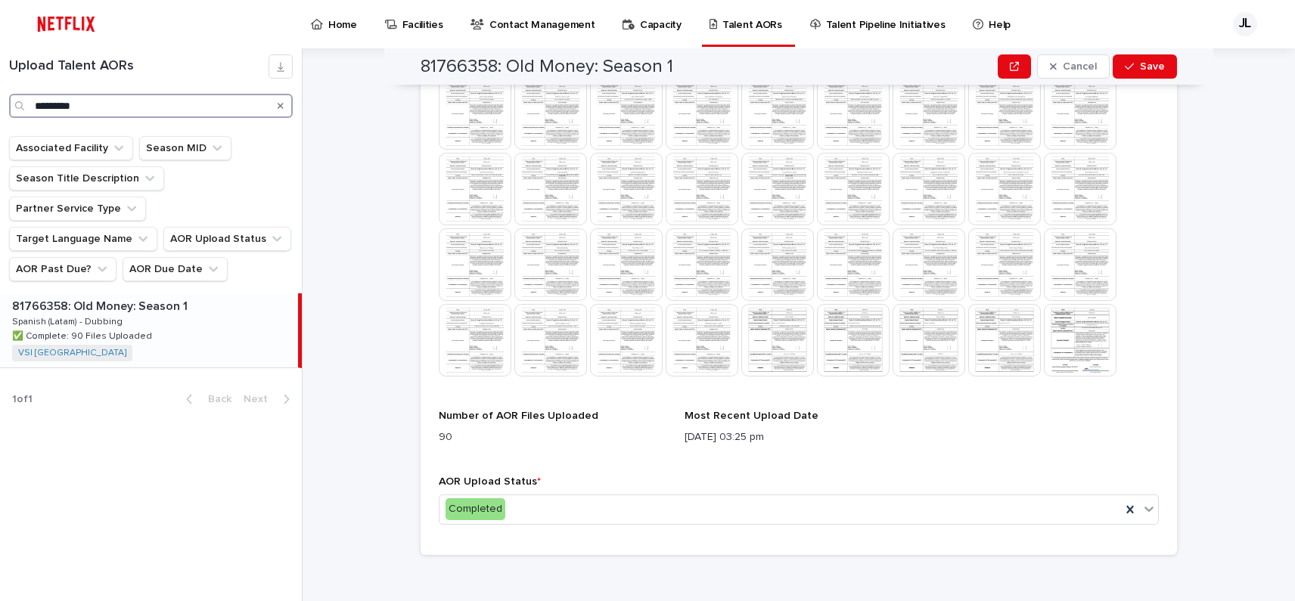
type input "*********"
click at [141, 328] on p "✅ Complete: 90 Files Uploaded" at bounding box center [83, 335] width 143 height 14
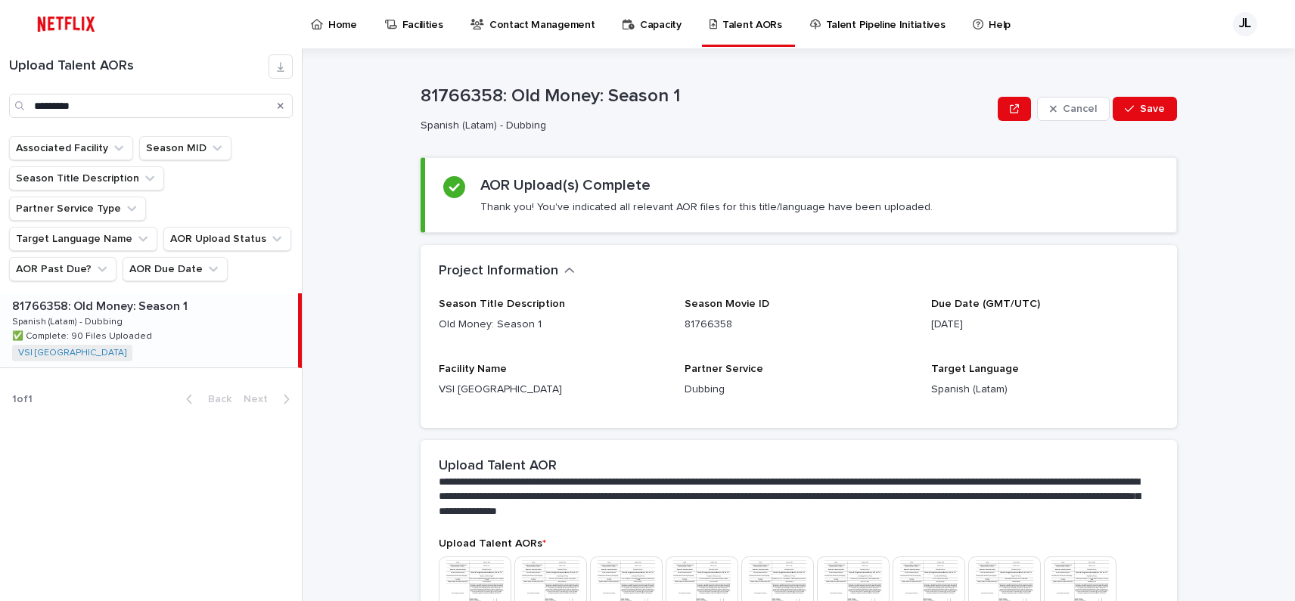
click at [278, 103] on icon "Search" at bounding box center [281, 105] width 6 height 9
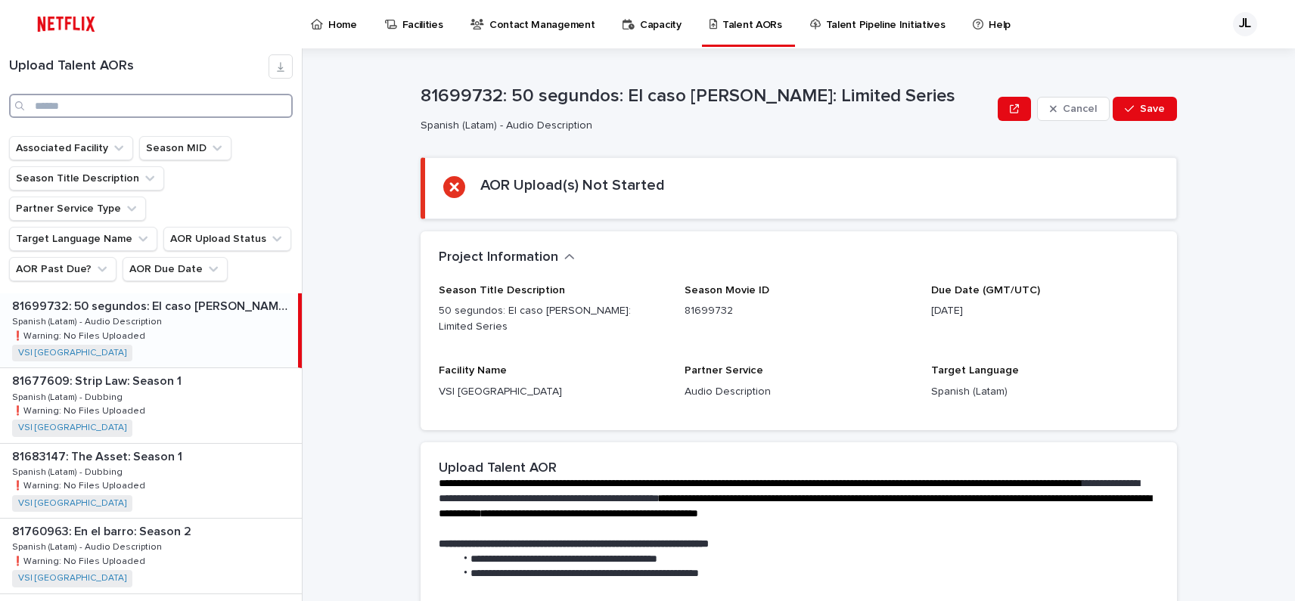
click at [117, 104] on input "Search" at bounding box center [151, 106] width 284 height 24
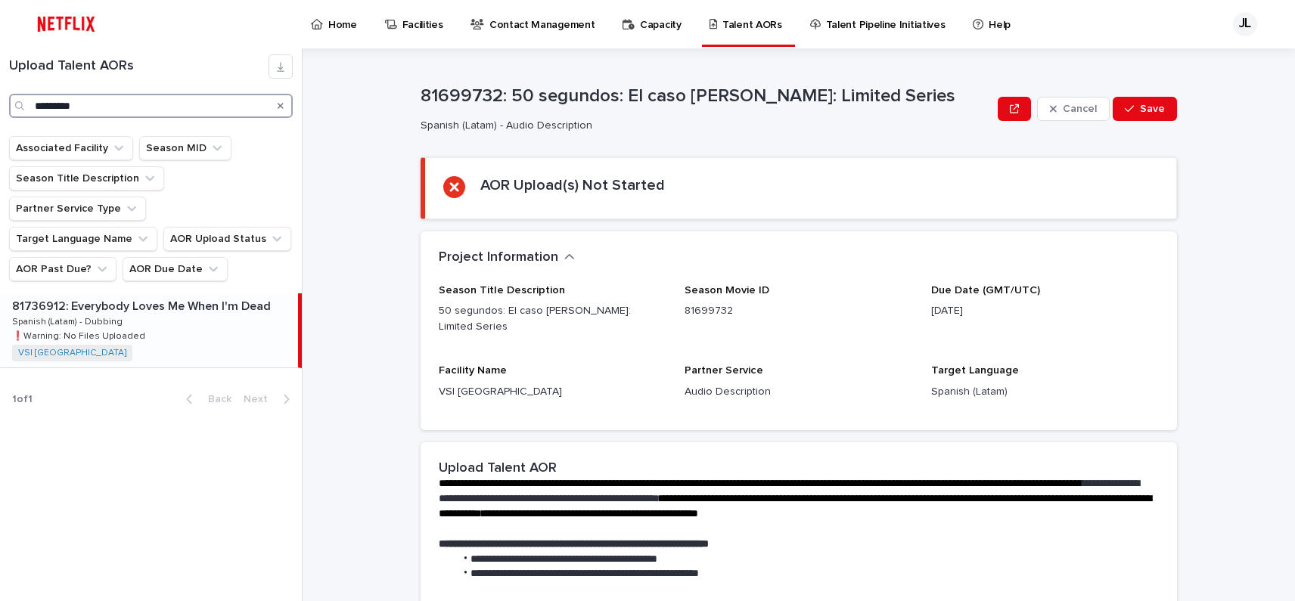
type input "*********"
click at [141, 298] on div "81736912: Everybody Loves Me When I'm Dead 81736912: Everybody Loves Me When I'…" at bounding box center [149, 330] width 298 height 74
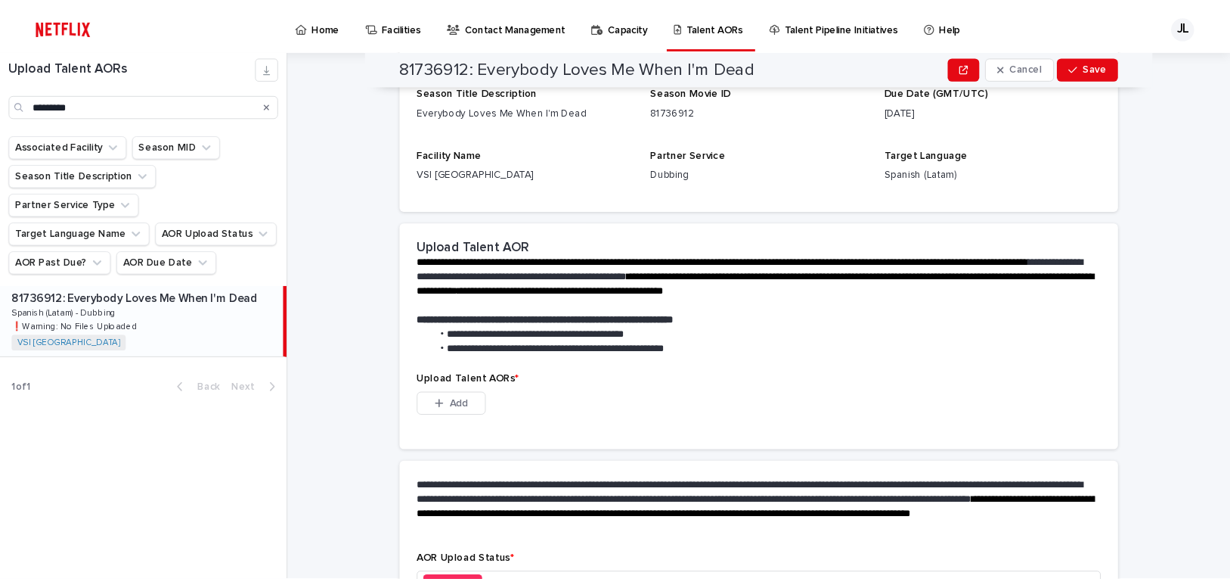
scroll to position [179, 0]
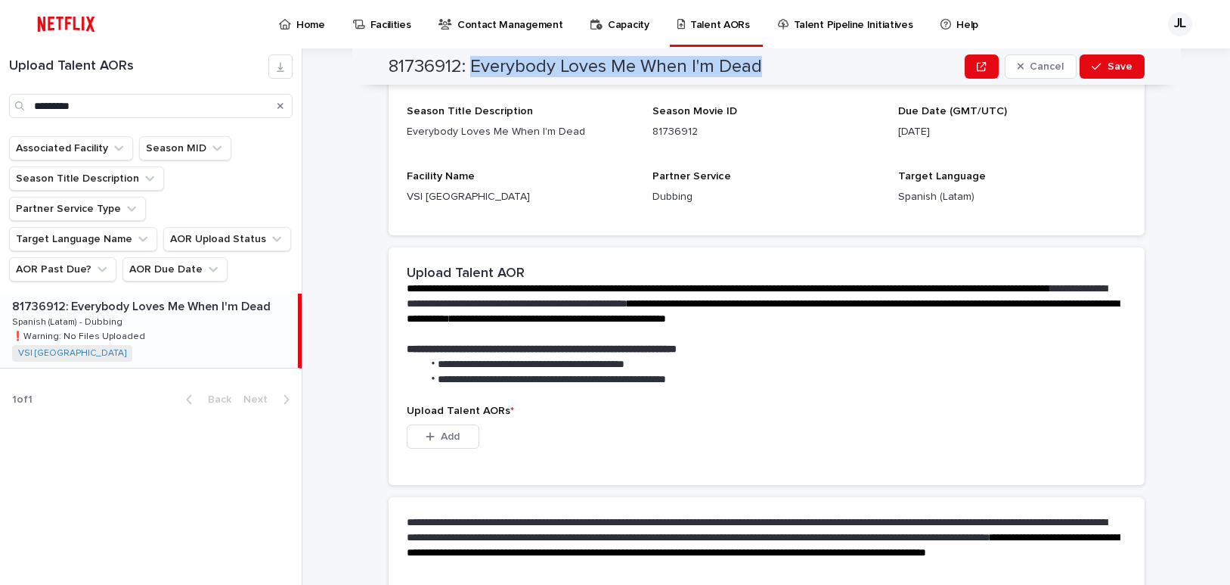
drag, startPoint x: 469, startPoint y: 67, endPoint x: 764, endPoint y: 73, distance: 295.0
click at [764, 73] on div "81736912: Everybody Loves Me When I'm Dead Cancel Save" at bounding box center [767, 66] width 756 height 36
copy h2 "Everybody Loves Me When I'm Dead"
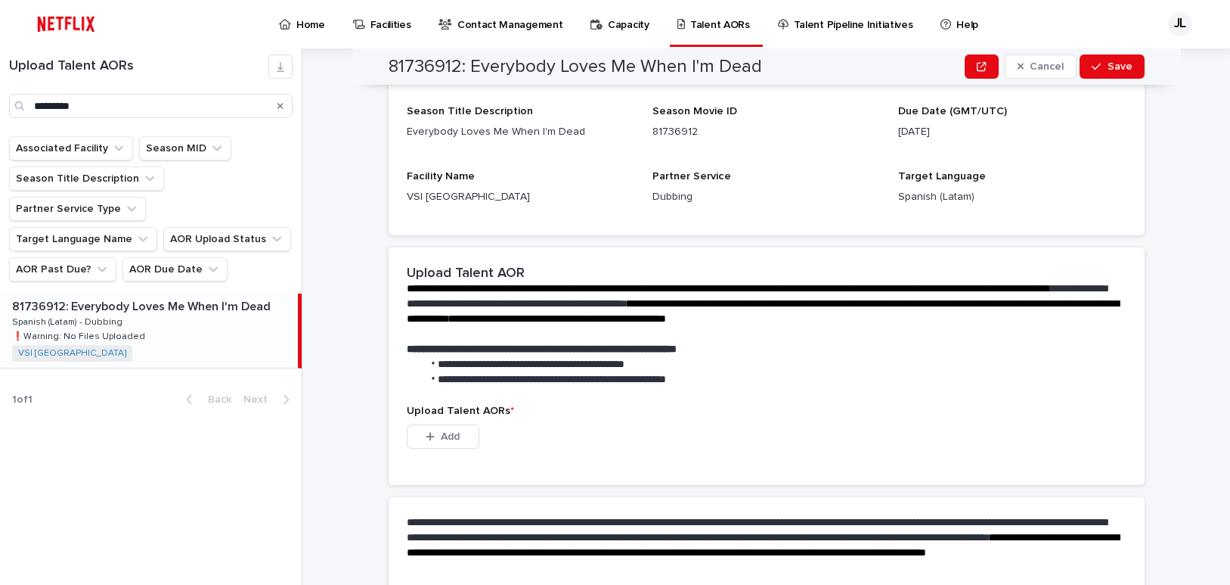
click at [873, 395] on div "**********" at bounding box center [767, 326] width 756 height 158
drag, startPoint x: 445, startPoint y: 440, endPoint x: 578, endPoint y: 426, distance: 133.8
click at [447, 439] on span "Add" at bounding box center [450, 436] width 19 height 11
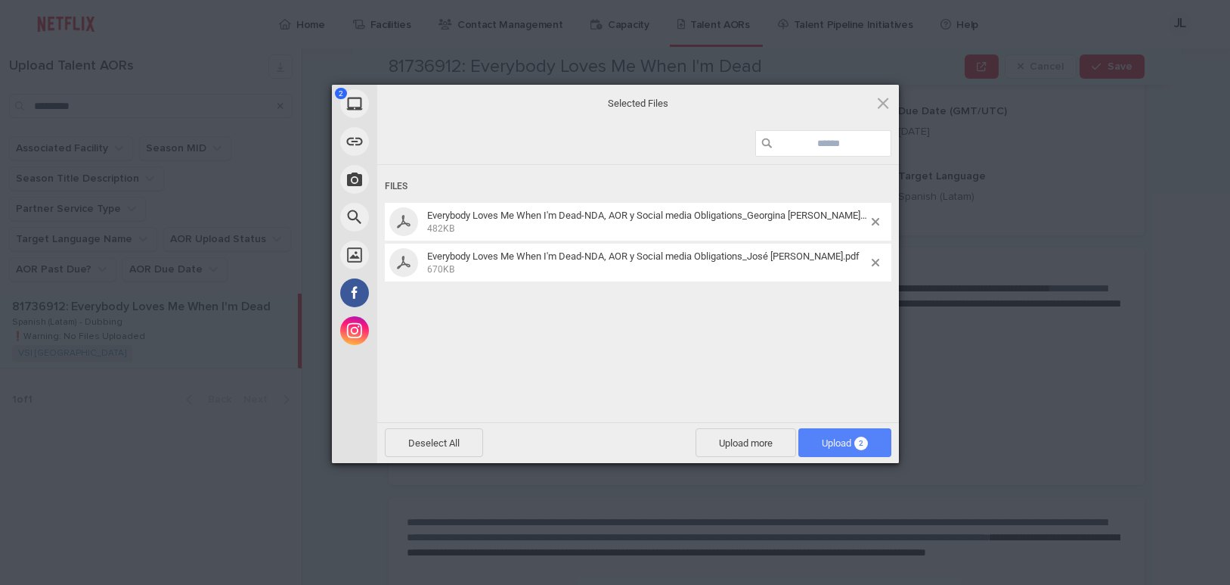
click at [833, 441] on span "Upload 2" at bounding box center [845, 442] width 46 height 11
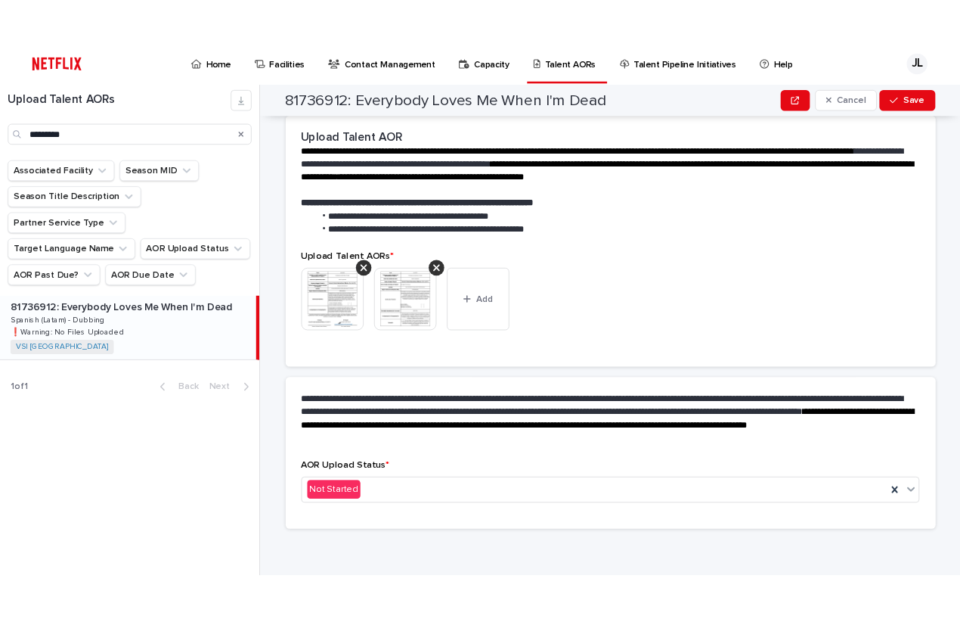
scroll to position [268, 0]
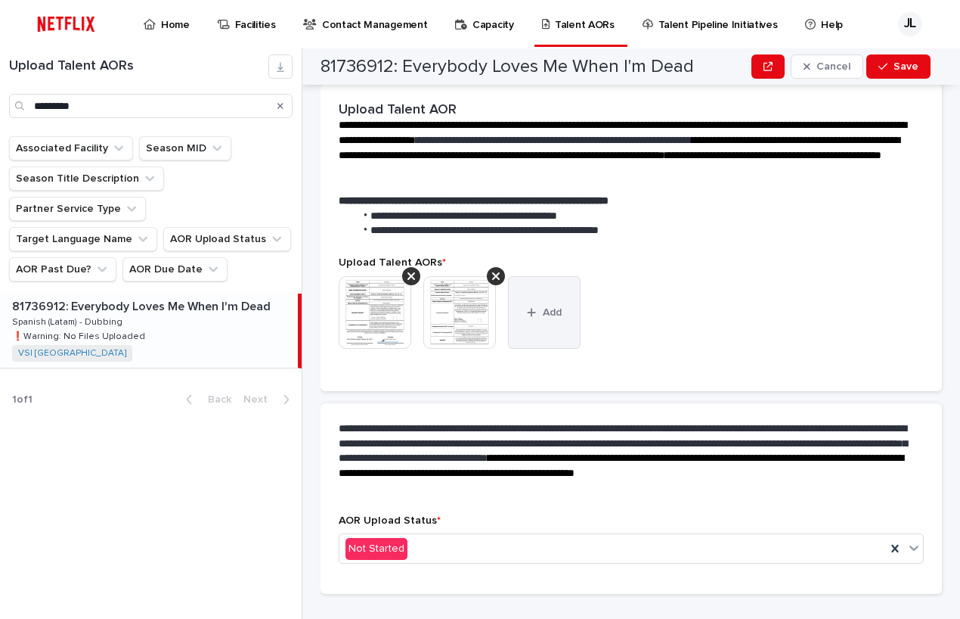
click at [549, 315] on span "Add" at bounding box center [552, 312] width 19 height 11
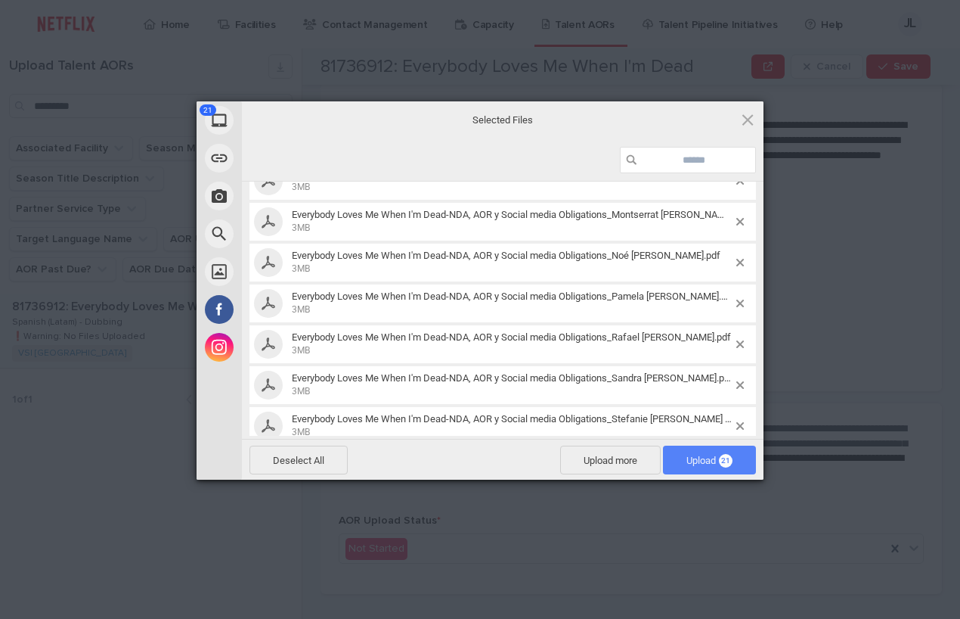
click at [698, 455] on span "Upload 21" at bounding box center [710, 459] width 46 height 11
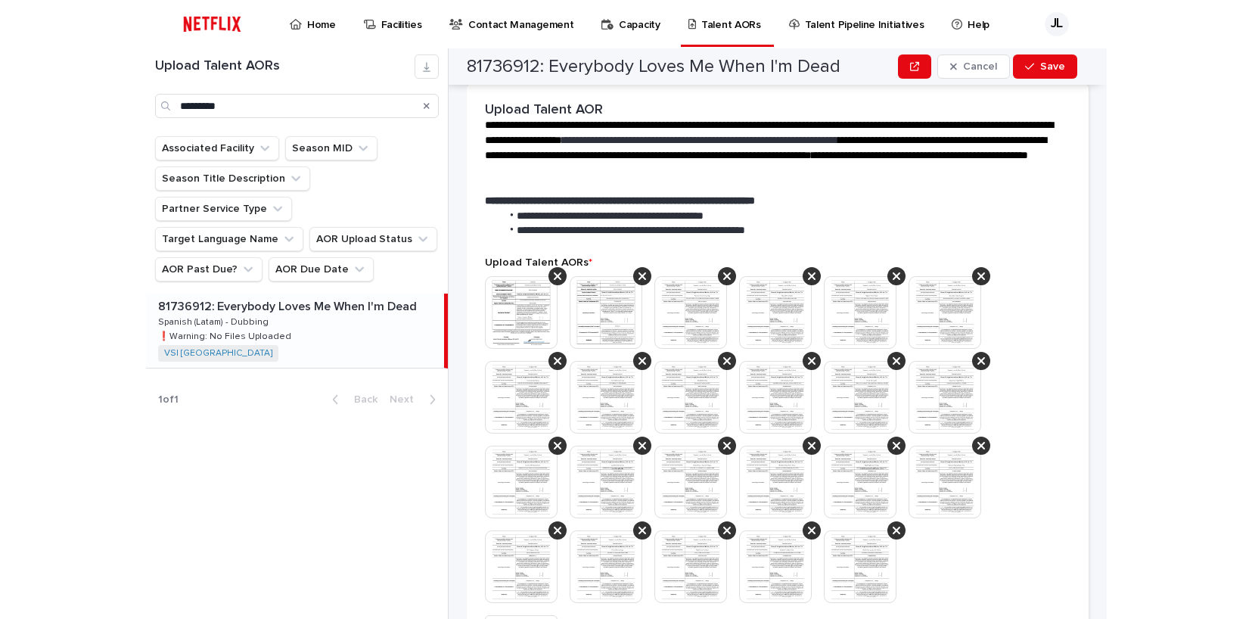
scroll to position [435, 0]
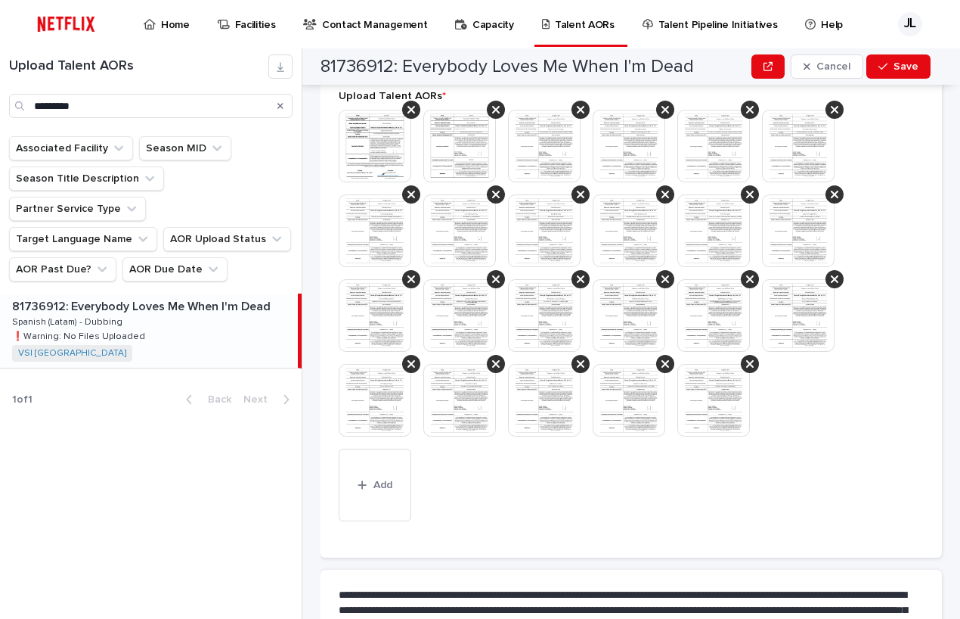
drag, startPoint x: 758, startPoint y: 199, endPoint x: 765, endPoint y: 436, distance: 236.8
click at [529, 136] on img at bounding box center [544, 146] width 73 height 73
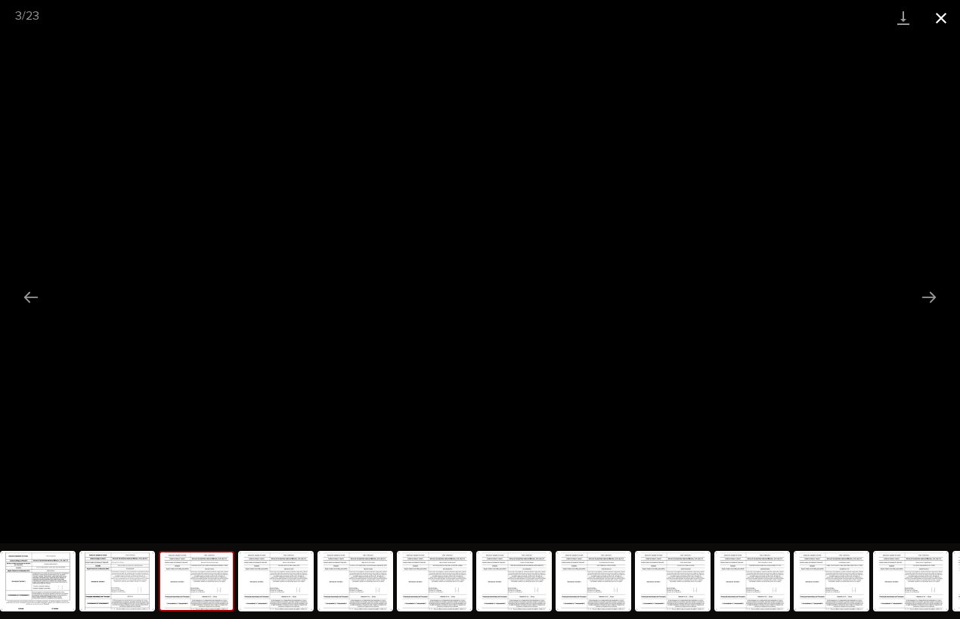
click at [939, 7] on button "Close gallery" at bounding box center [942, 18] width 38 height 36
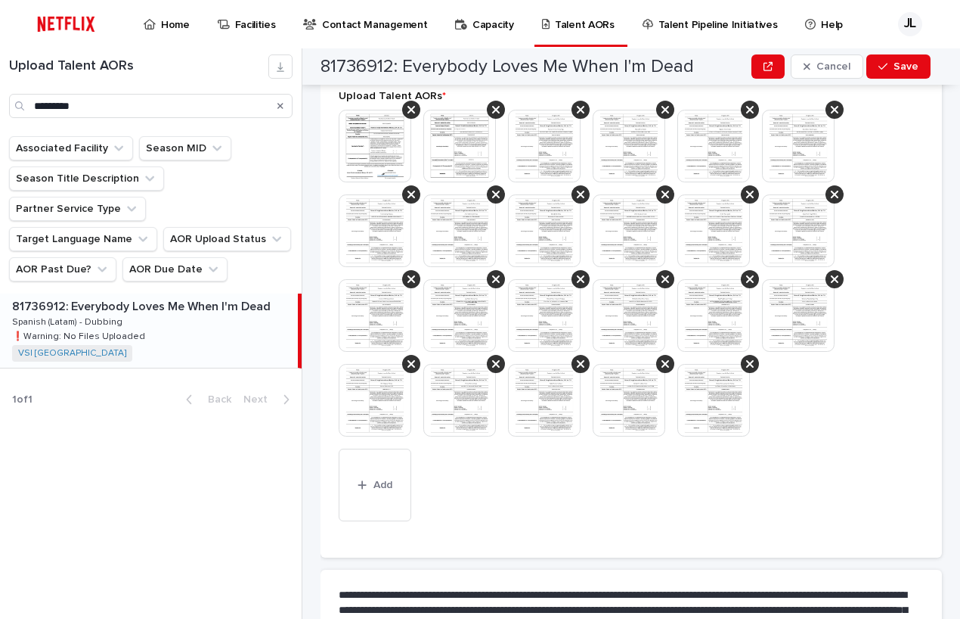
click at [716, 388] on img at bounding box center [714, 400] width 73 height 73
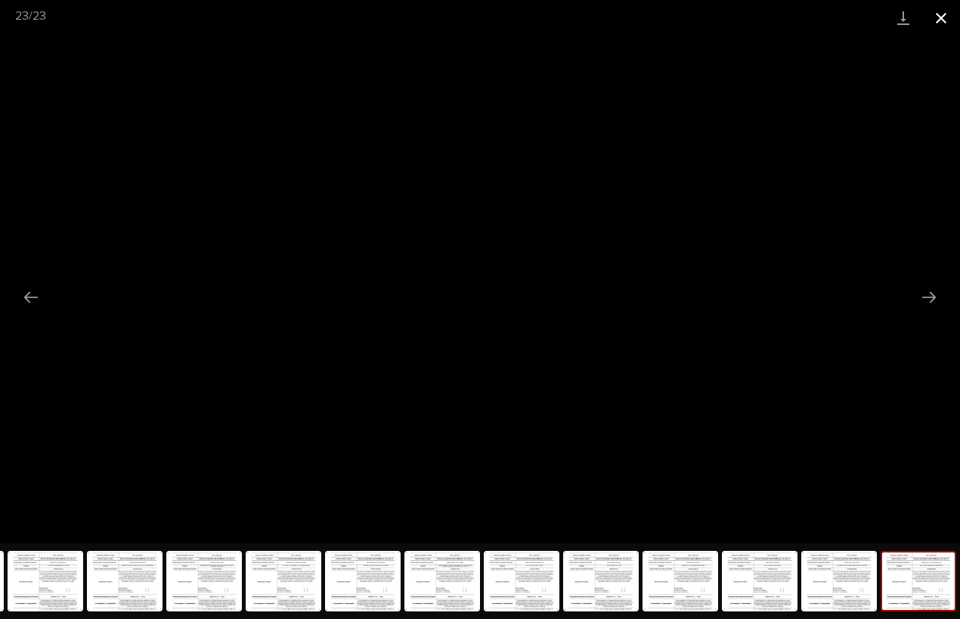
click at [941, 18] on button "Close gallery" at bounding box center [942, 18] width 38 height 36
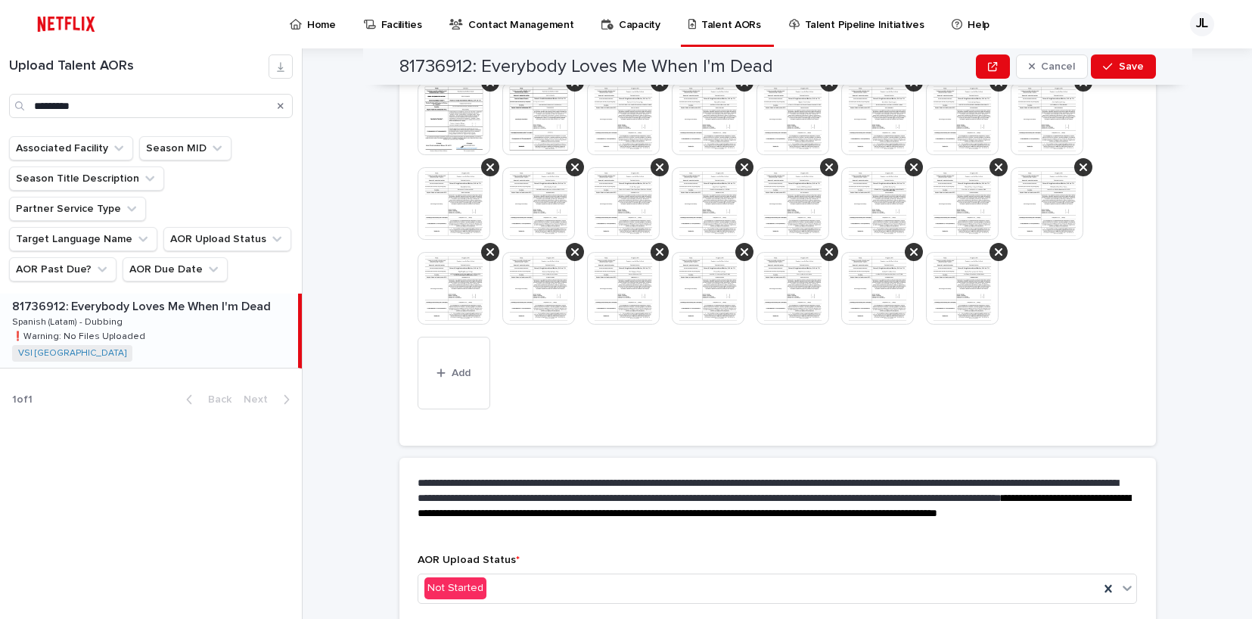
scroll to position [516, 0]
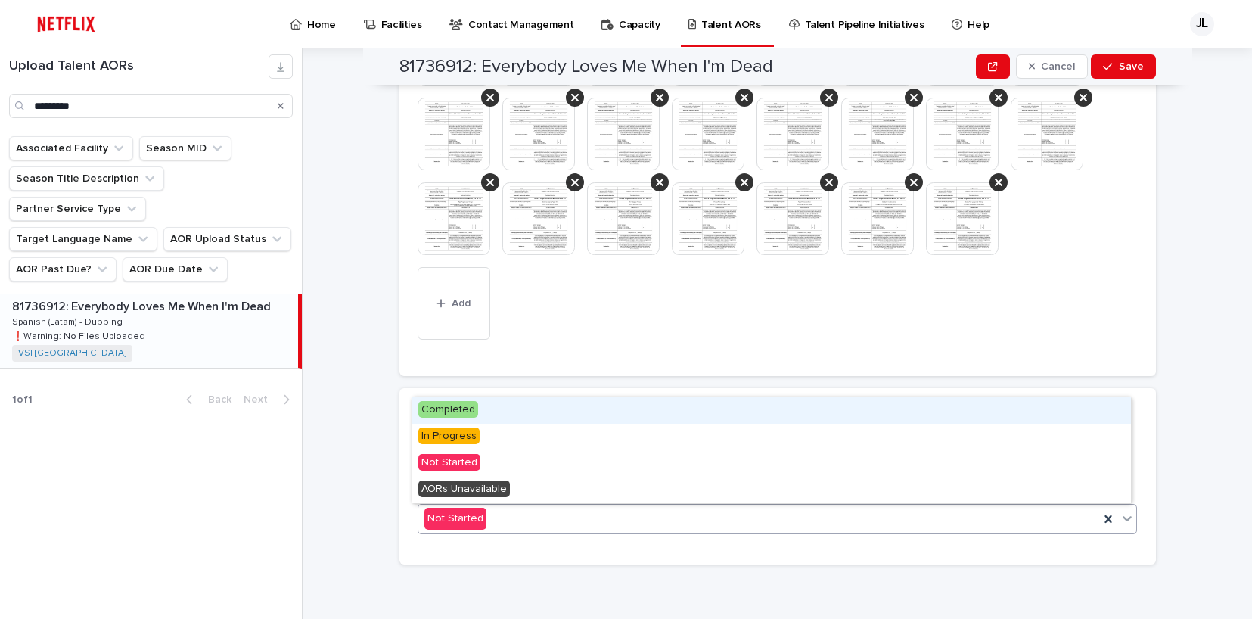
click at [1126, 522] on icon at bounding box center [1126, 517] width 15 height 15
click at [512, 408] on div "Completed" at bounding box center [771, 410] width 718 height 26
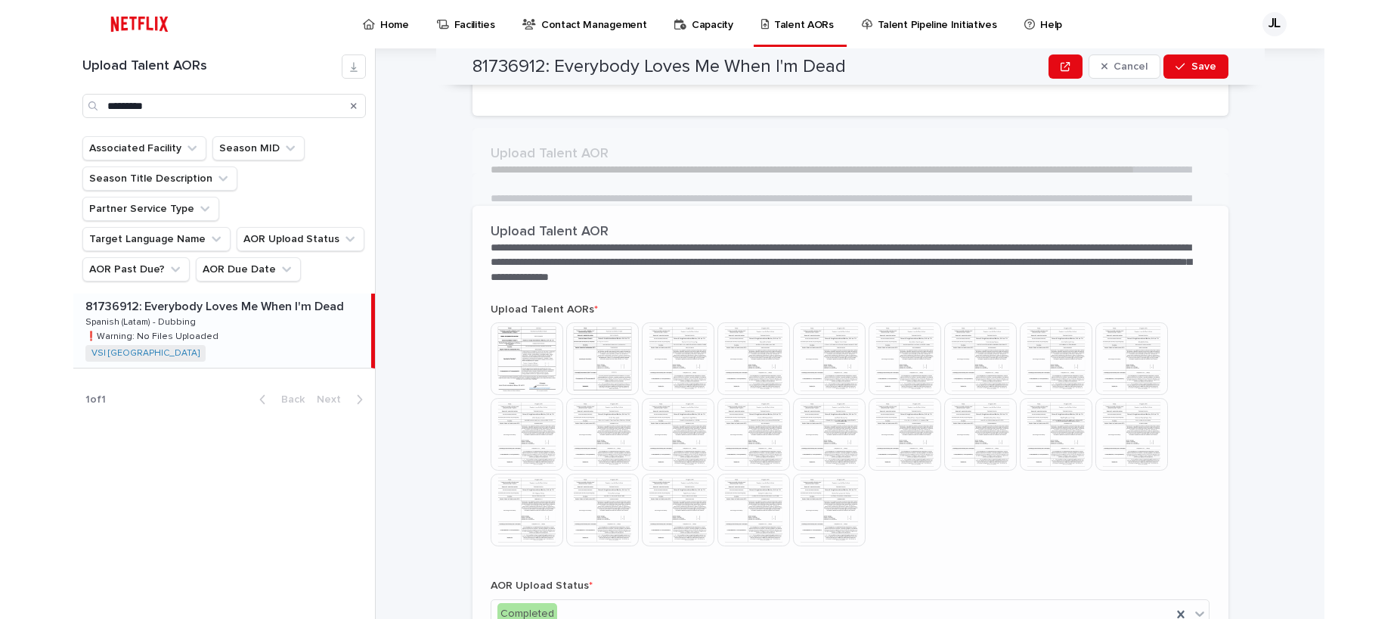
scroll to position [330, 0]
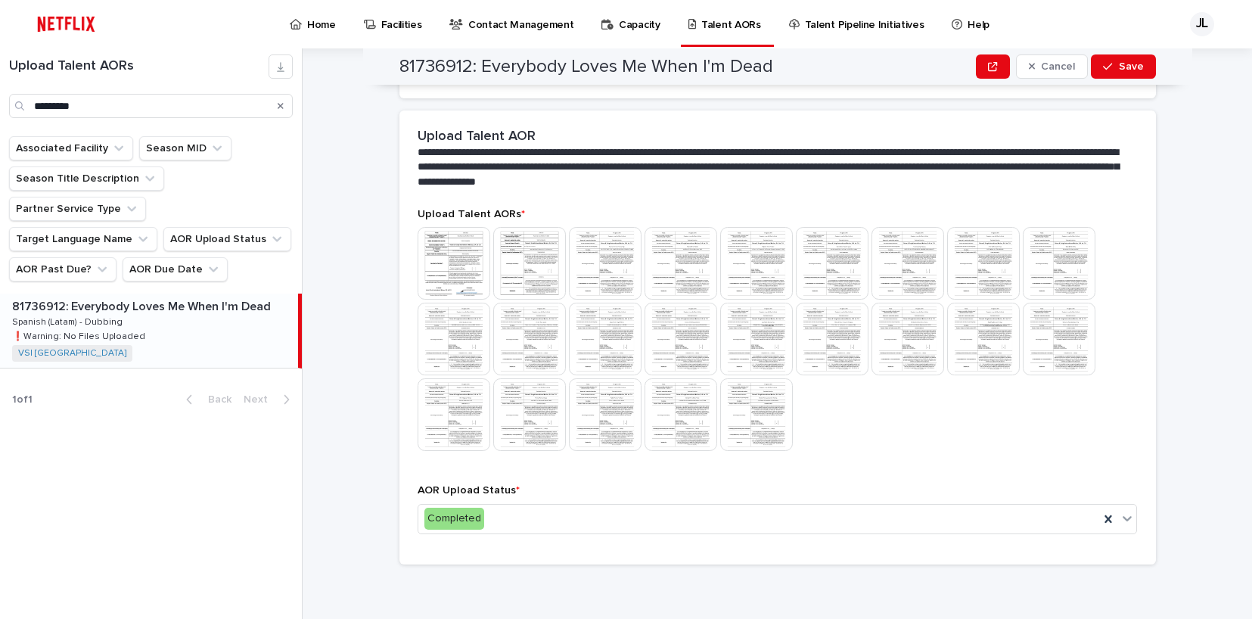
click at [279, 107] on icon "Search" at bounding box center [281, 106] width 6 height 6
click at [154, 299] on div "81736912: Everybody Loves Me When I'm Dead 81736912: Everybody Loves Me When I'…" at bounding box center [149, 330] width 298 height 74
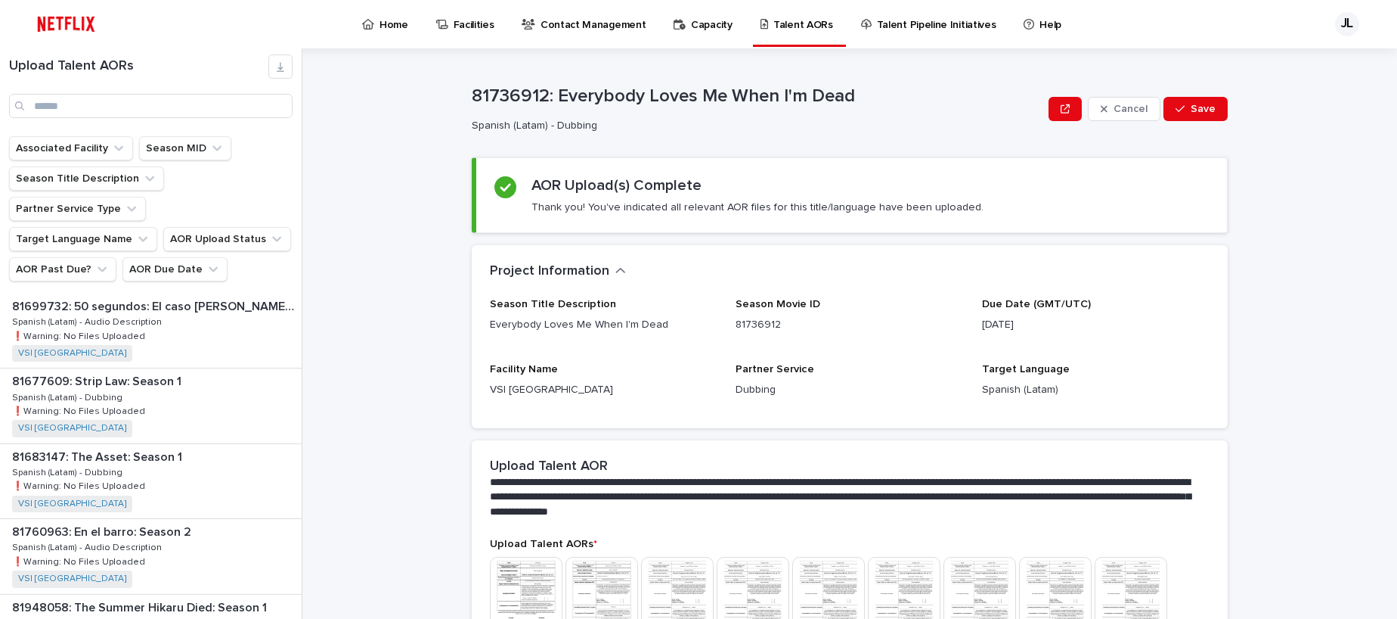
click at [381, 30] on p "Home" at bounding box center [394, 16] width 29 height 32
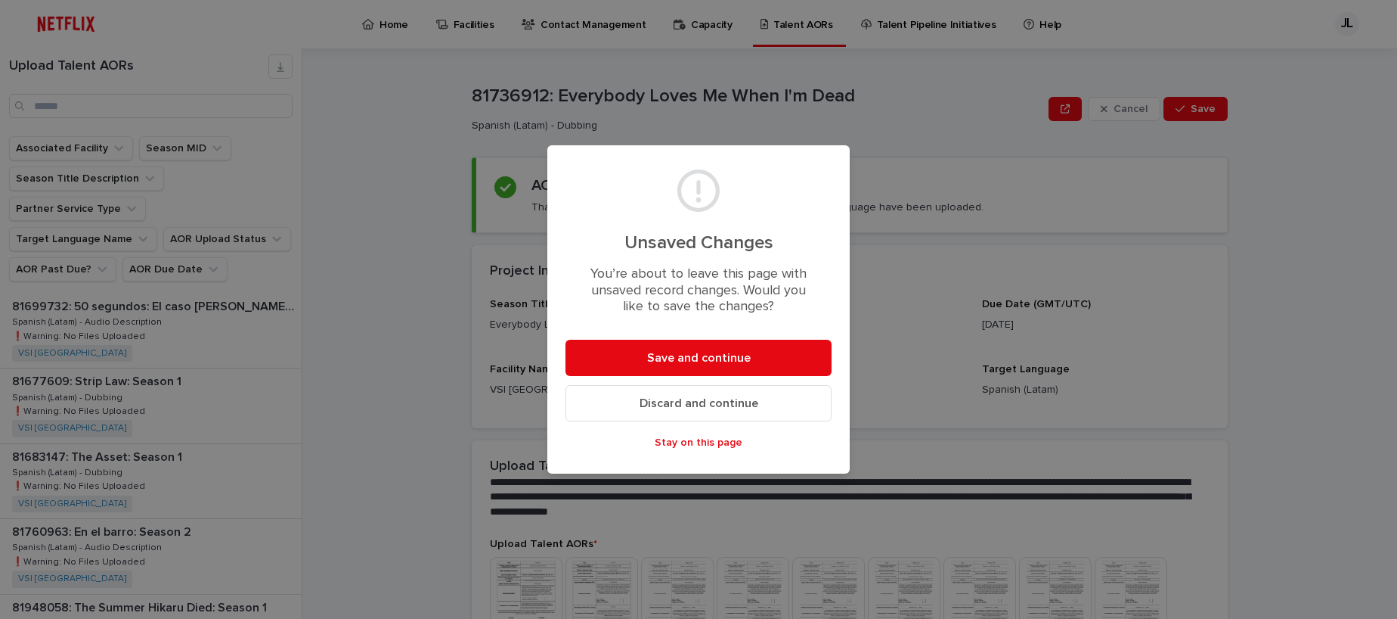
click at [703, 440] on span "Stay on this page" at bounding box center [699, 442] width 88 height 11
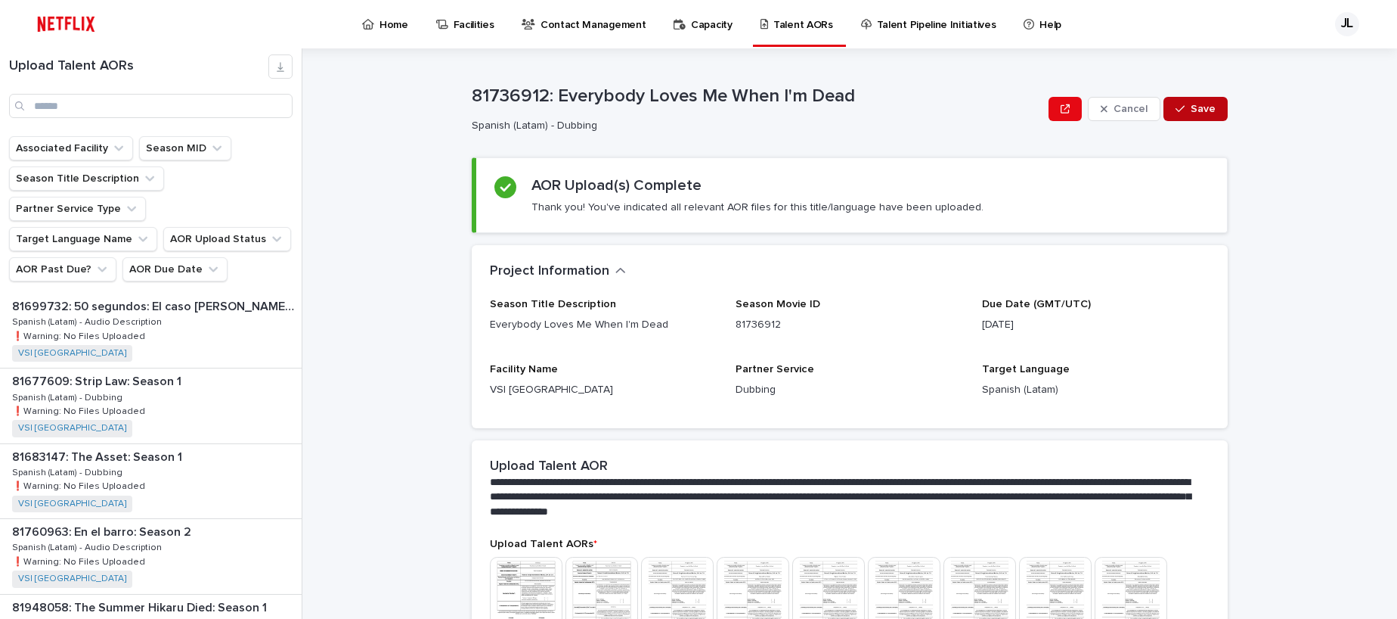
click at [1185, 107] on div "button" at bounding box center [1183, 109] width 15 height 11
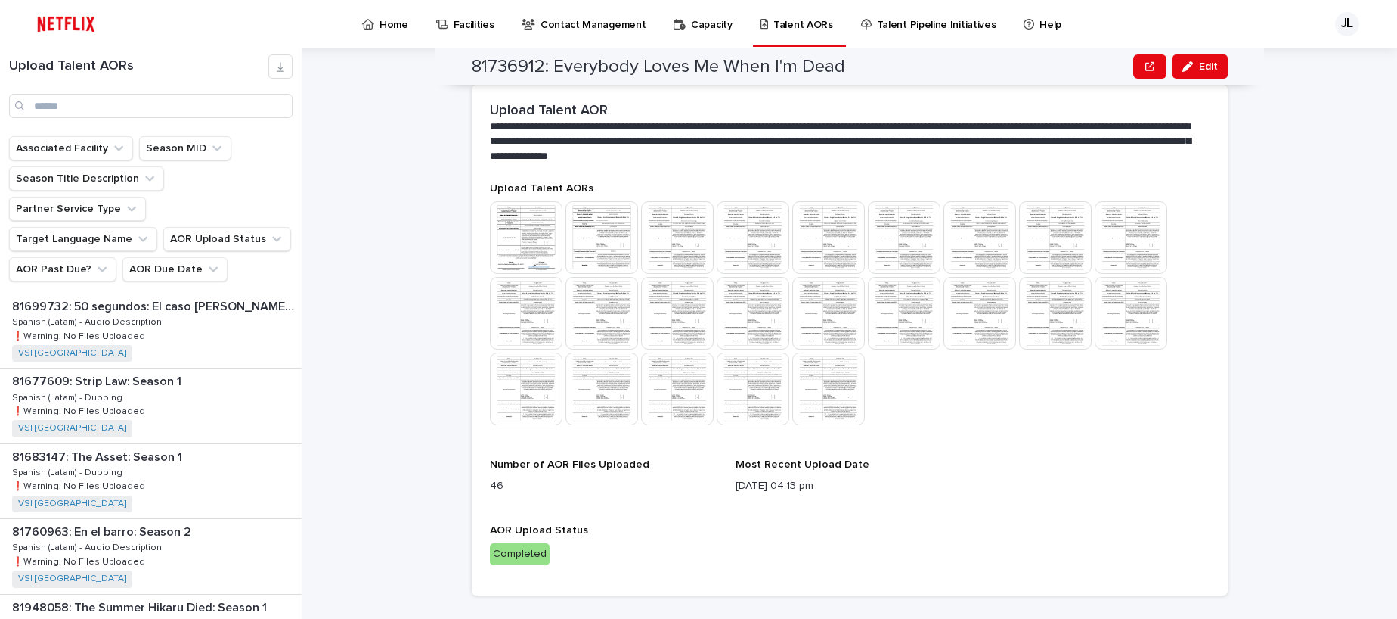
scroll to position [386, 0]
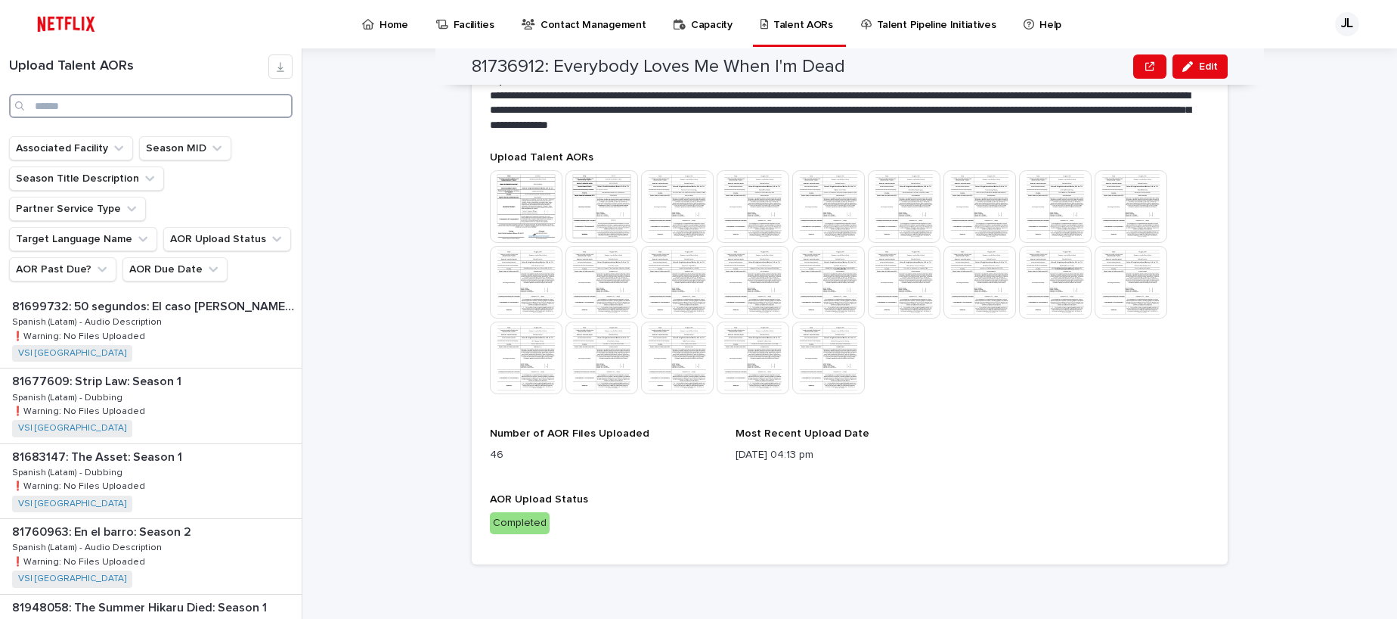
click at [101, 96] on input "Search" at bounding box center [151, 106] width 284 height 24
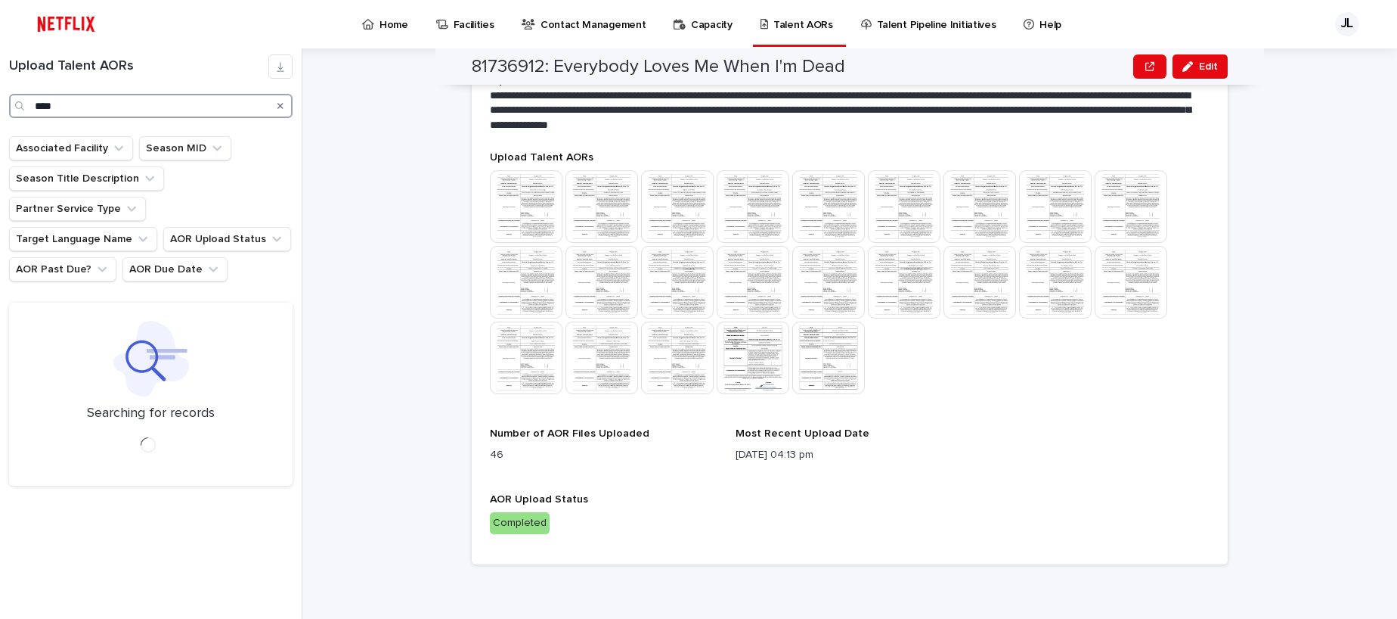
scroll to position [304, 0]
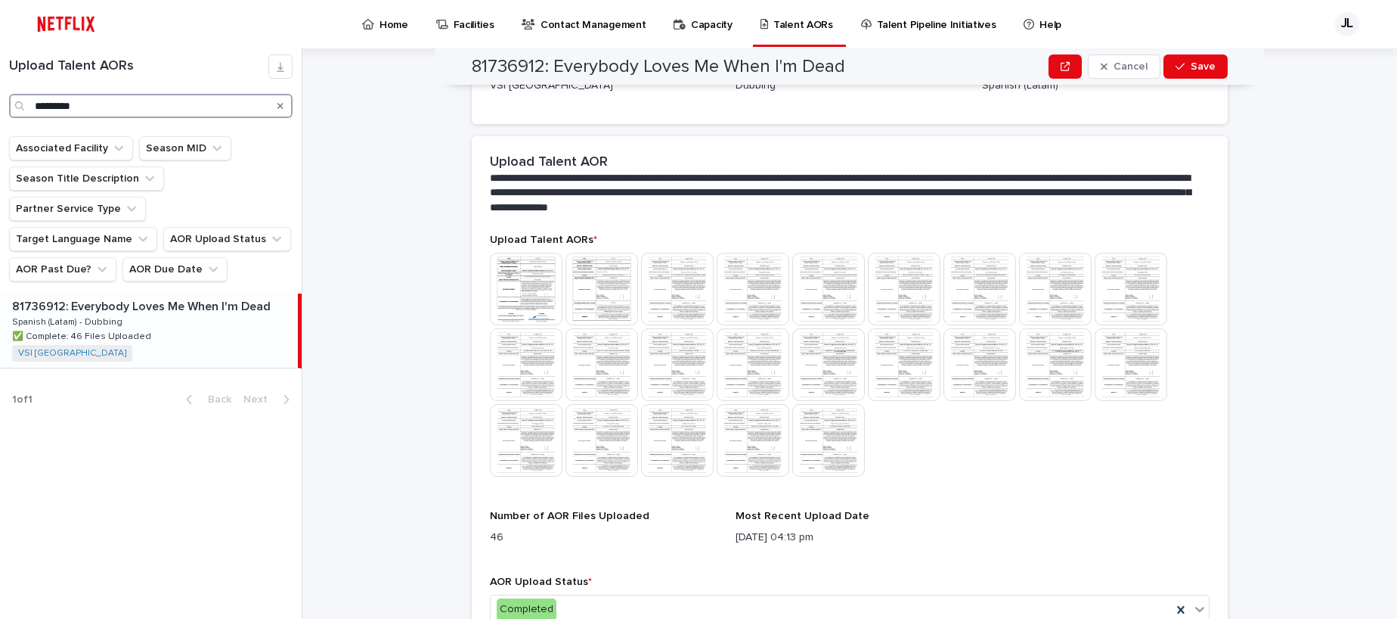
scroll to position [386, 0]
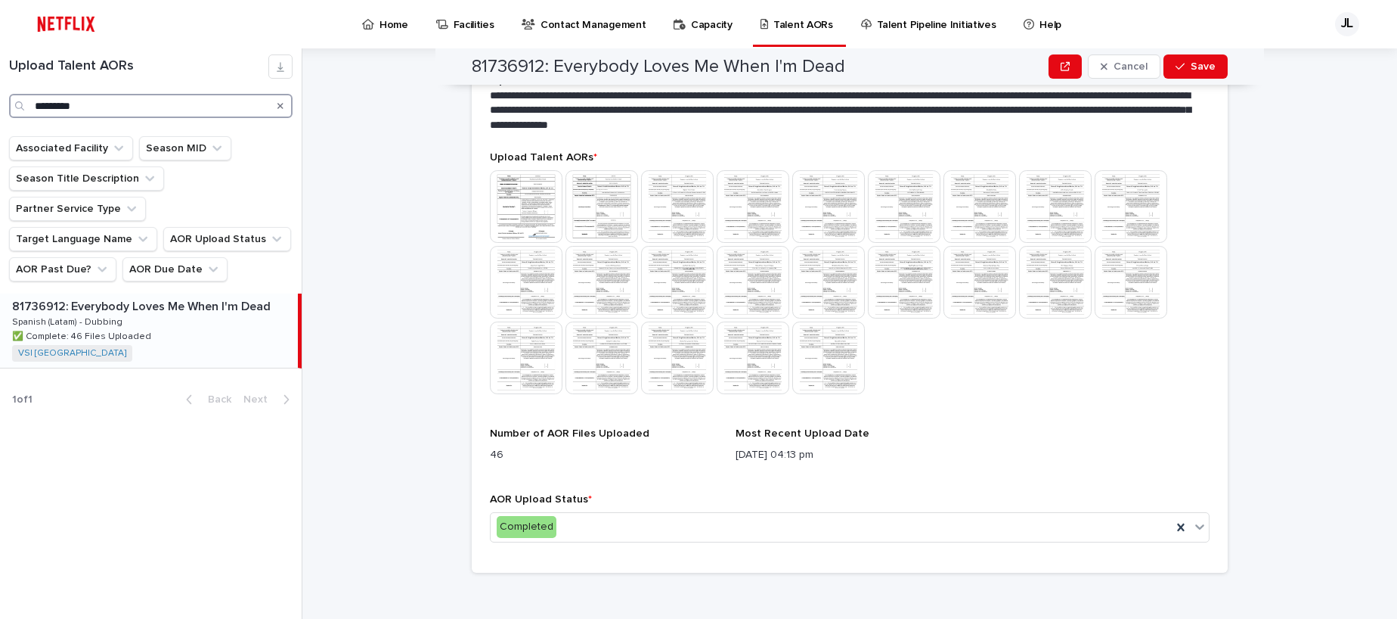
type input "*********"
click at [118, 328] on p "✅ Complete: 46 Files Uploaded" at bounding box center [83, 335] width 142 height 14
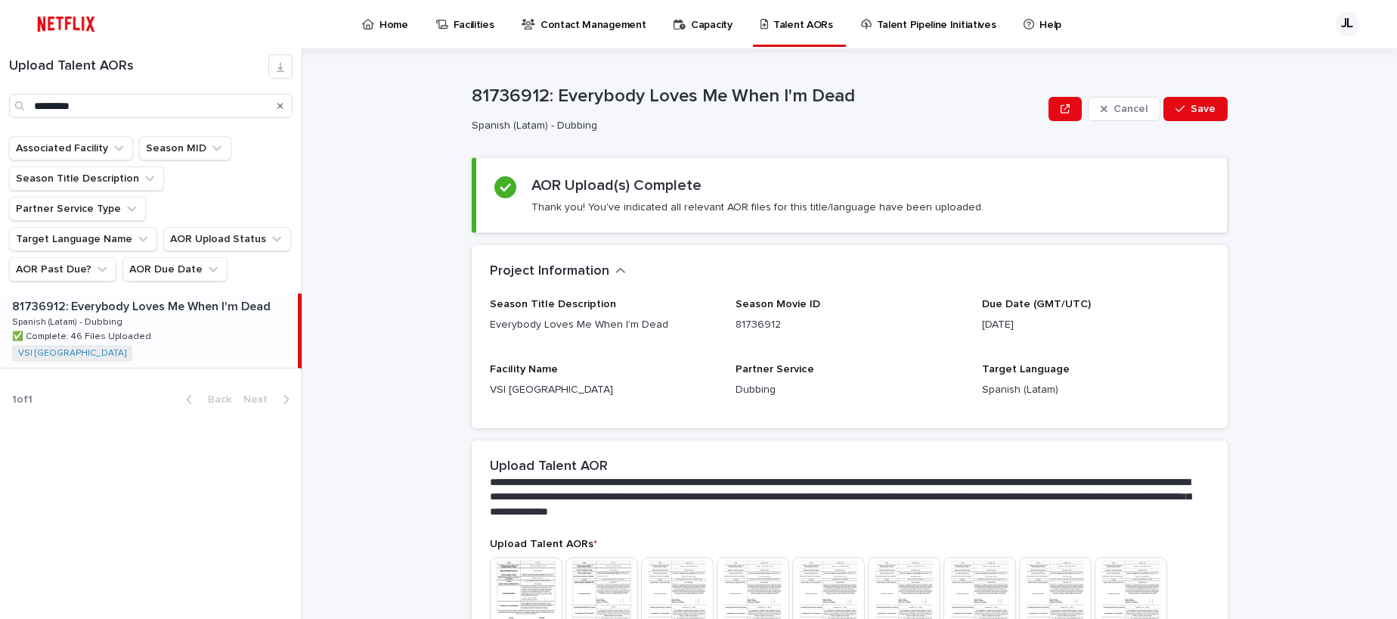
click at [278, 106] on icon "Search" at bounding box center [281, 105] width 6 height 9
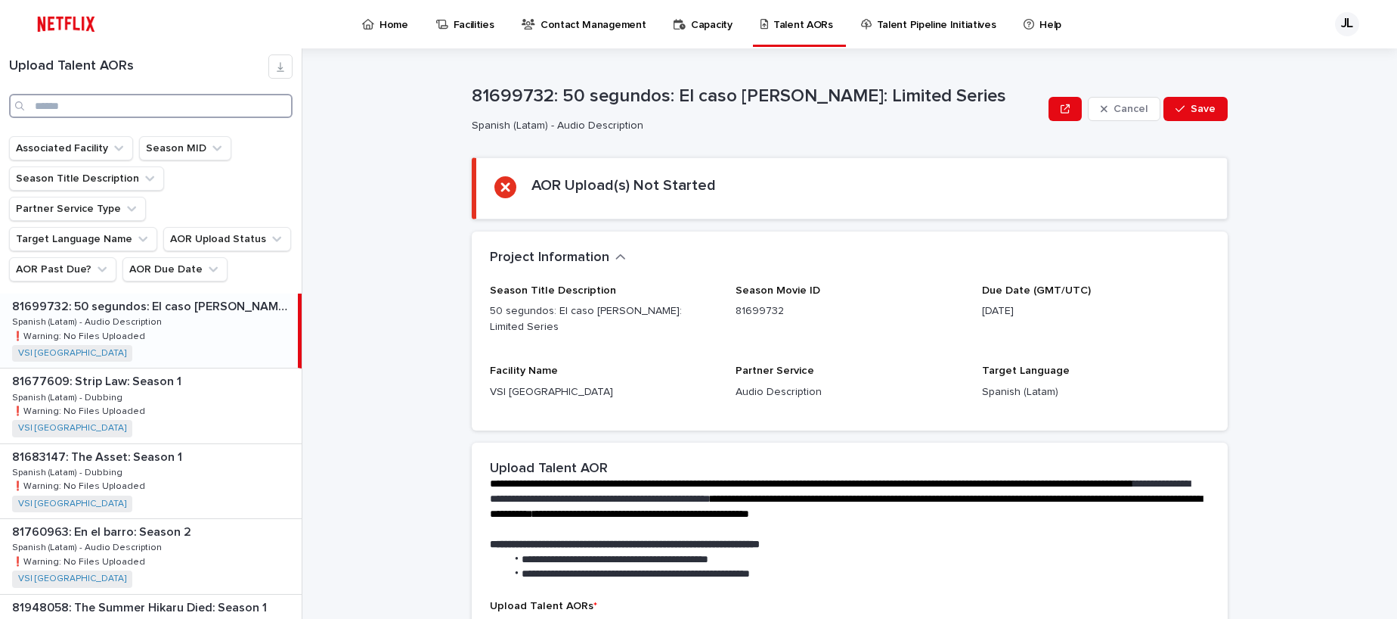
click at [120, 112] on input "Search" at bounding box center [151, 106] width 284 height 24
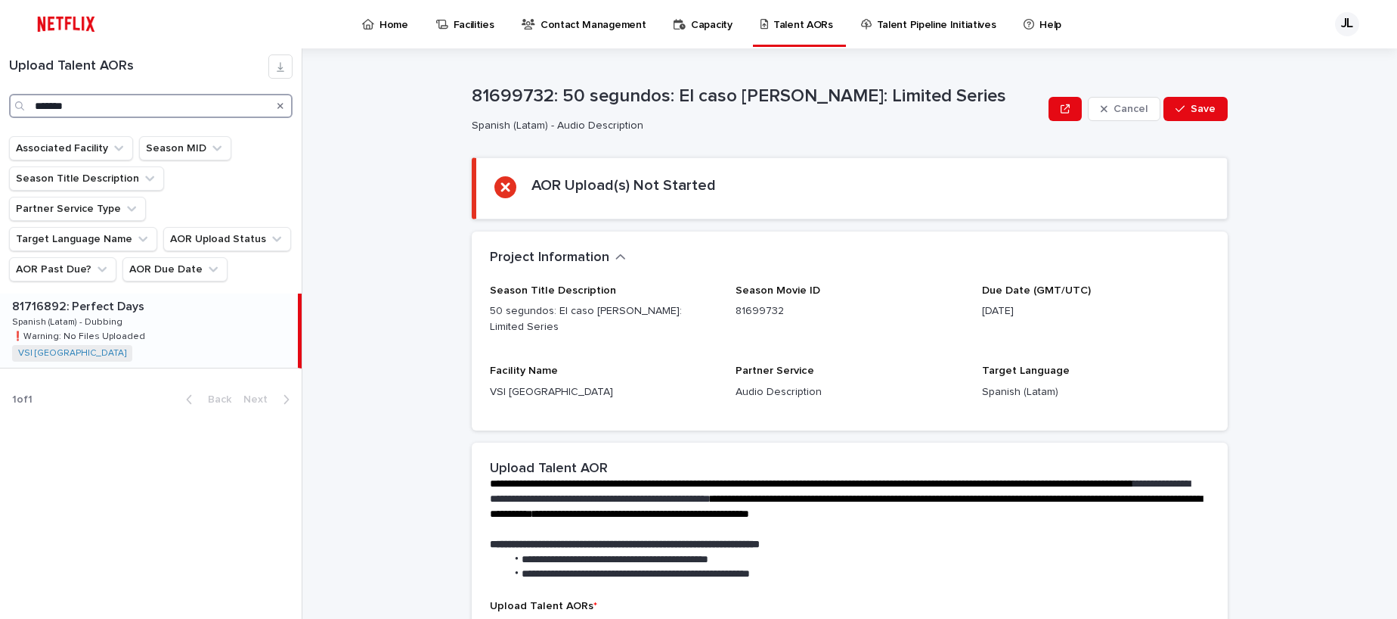
type input "*******"
click at [149, 309] on div "81716892: Perfect Days 81716892: Perfect Days Spanish (Latam) - Dubbing Spanish…" at bounding box center [149, 330] width 298 height 74
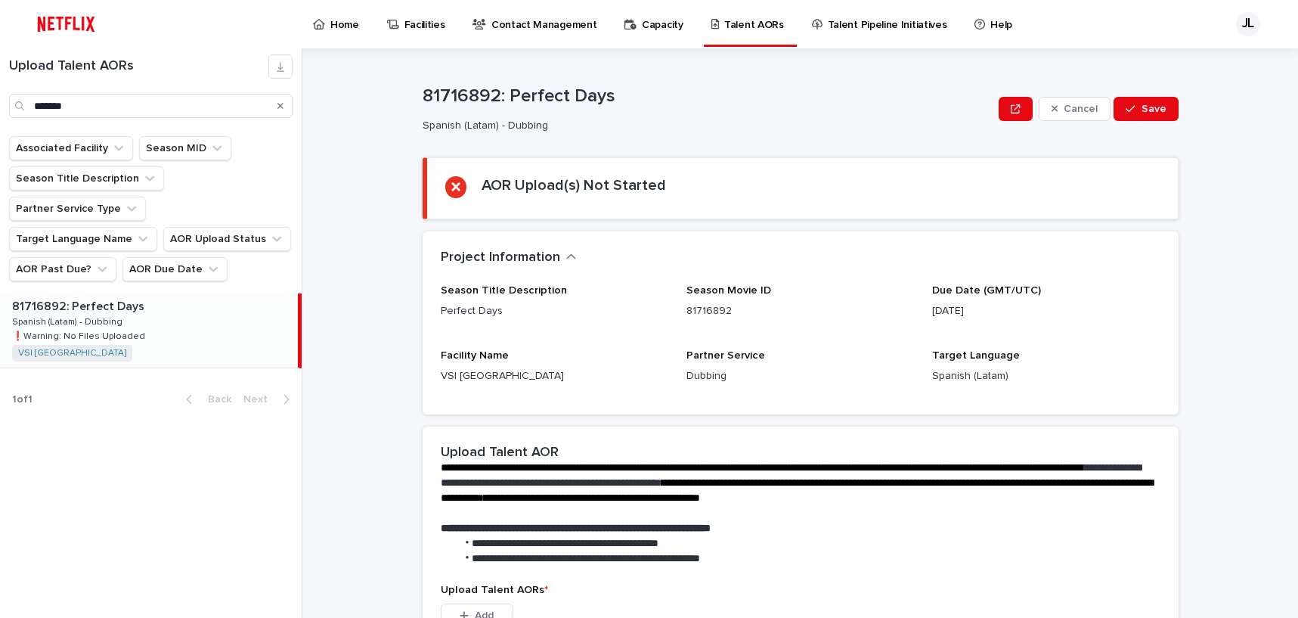
click at [724, 119] on p "Spanish (Latam) - Dubbing" at bounding box center [705, 125] width 565 height 13
click at [284, 107] on div "Search" at bounding box center [280, 106] width 24 height 24
click at [279, 104] on icon "Search" at bounding box center [281, 105] width 6 height 9
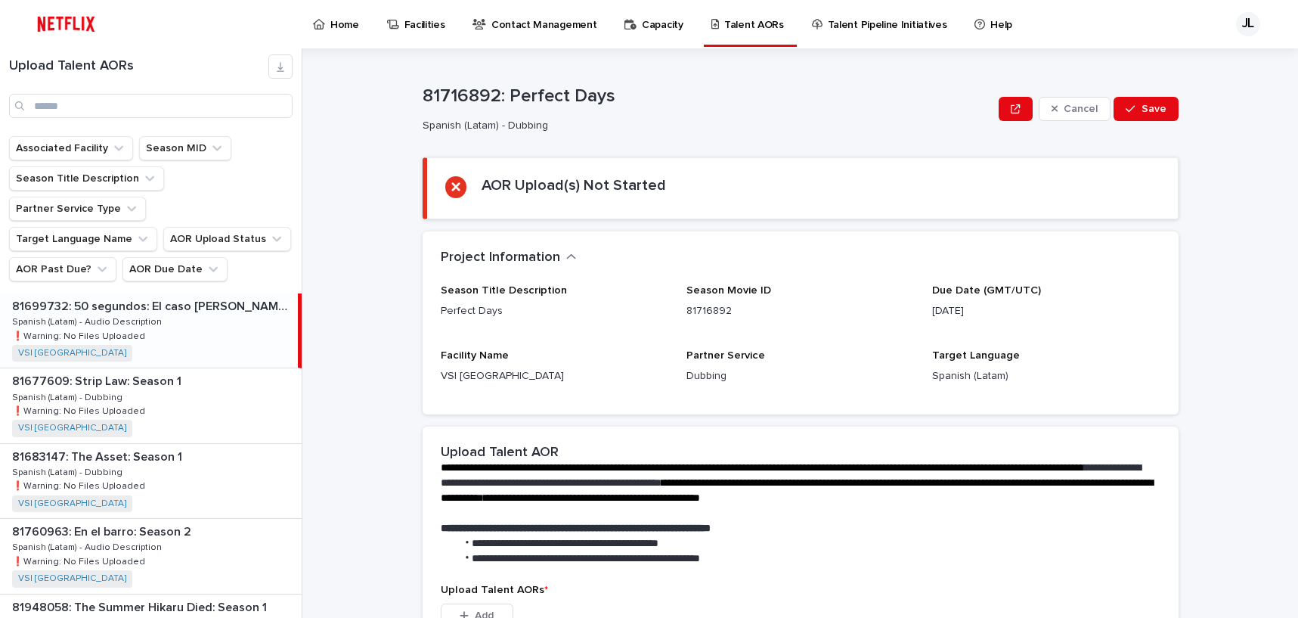
drag, startPoint x: 1250, startPoint y: 370, endPoint x: 1285, endPoint y: 371, distance: 34.8
click at [1252, 370] on div "**********" at bounding box center [810, 332] width 978 height 569
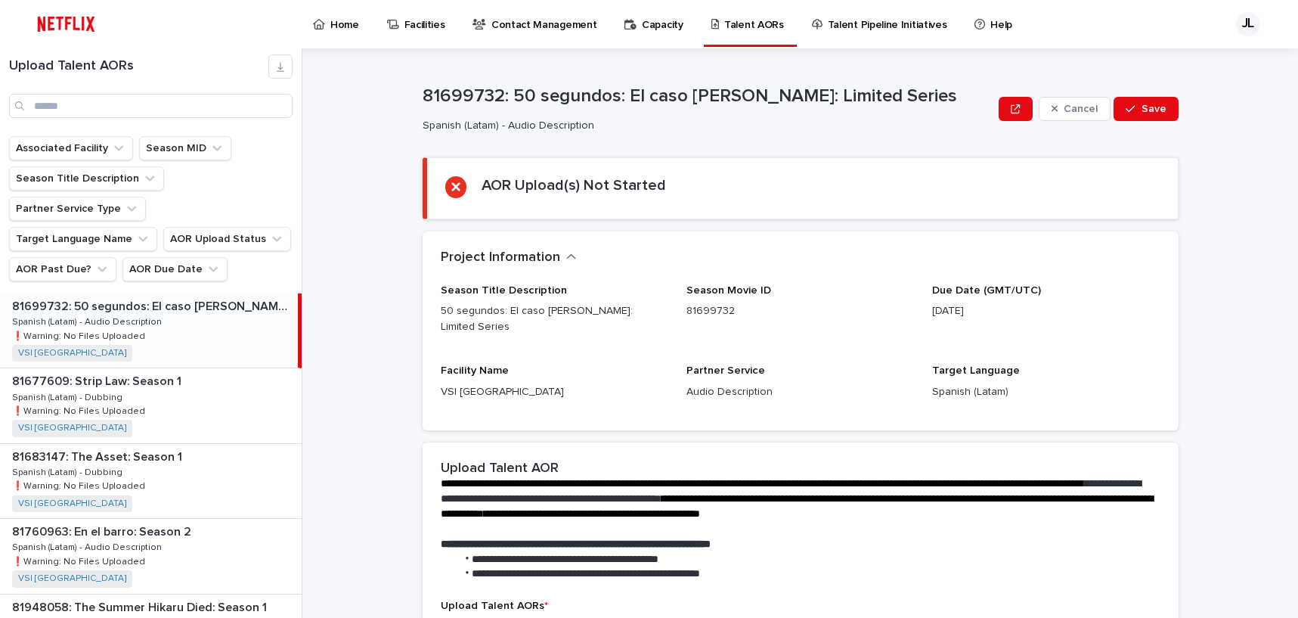
click at [333, 147] on div "**********" at bounding box center [810, 332] width 978 height 569
